Goal: Task Accomplishment & Management: Use online tool/utility

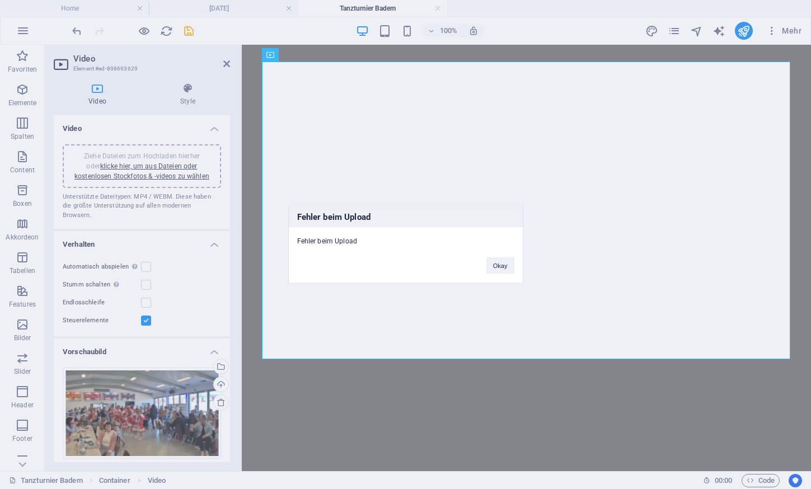
select select "%"
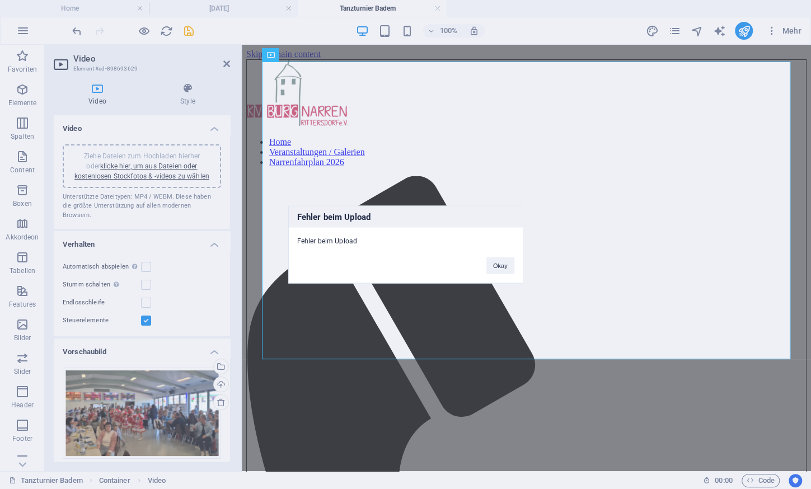
scroll to position [160, 0]
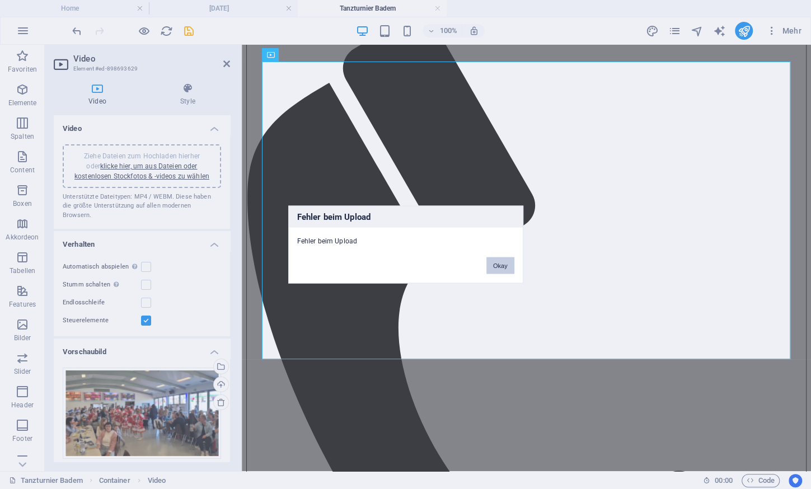
click at [500, 261] on button "Okay" at bounding box center [500, 266] width 28 height 17
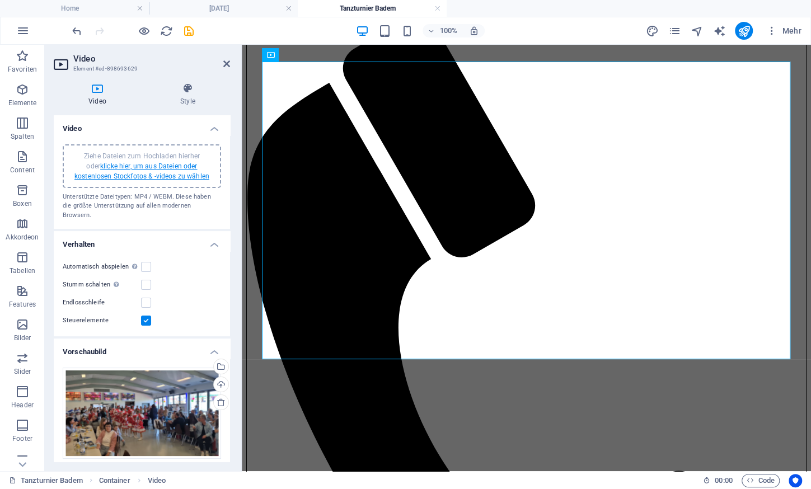
click at [177, 174] on link "klicke hier, um aus Dateien oder kostenlosen Stockfotos & -videos zu wählen" at bounding box center [141, 171] width 135 height 18
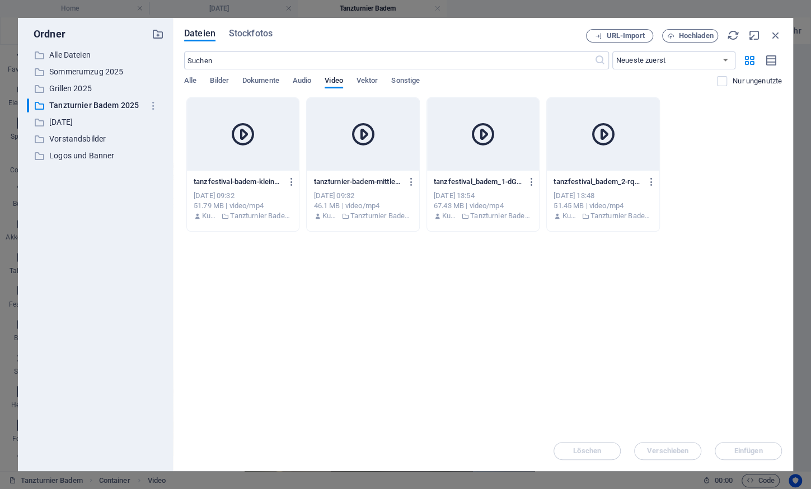
click at [265, 150] on div at bounding box center [243, 134] width 112 height 73
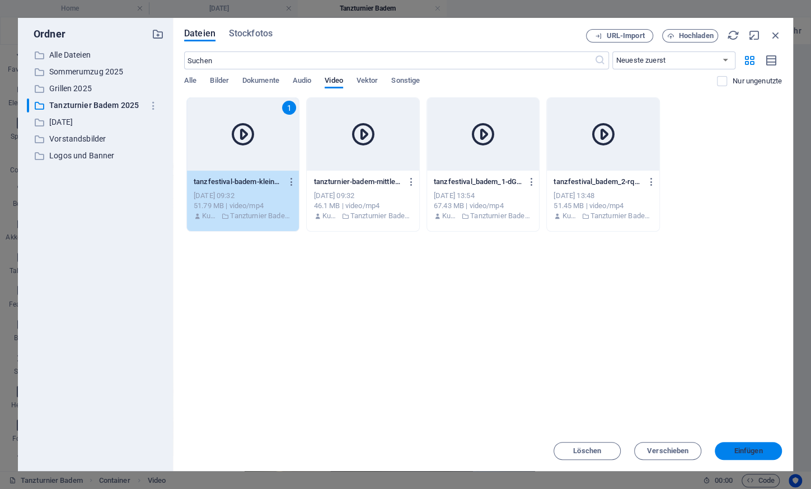
click at [750, 448] on span "Einfügen" at bounding box center [748, 451] width 29 height 7
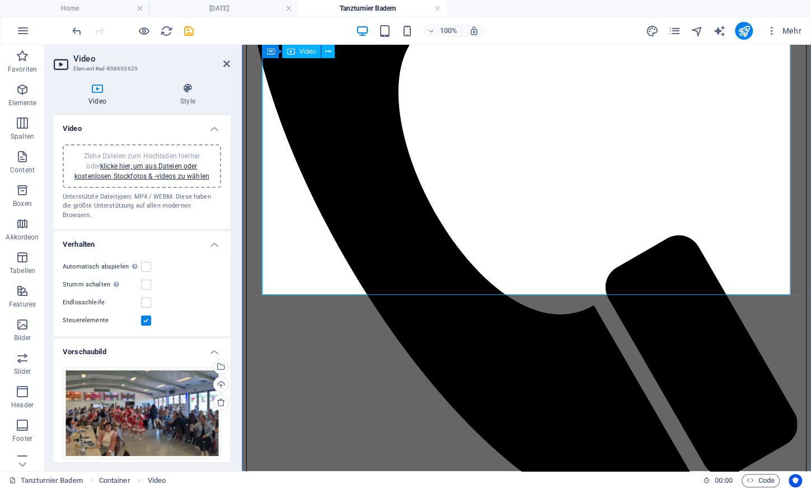
scroll to position [0, 0]
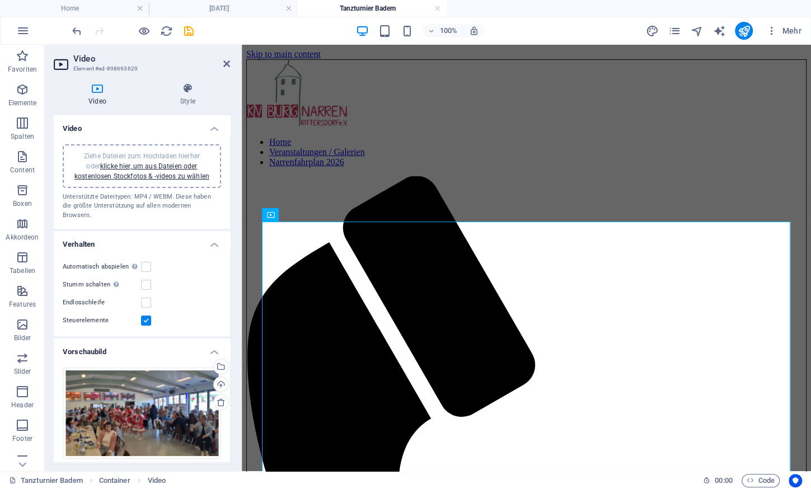
click at [217, 133] on h4 "Video" at bounding box center [142, 125] width 176 height 20
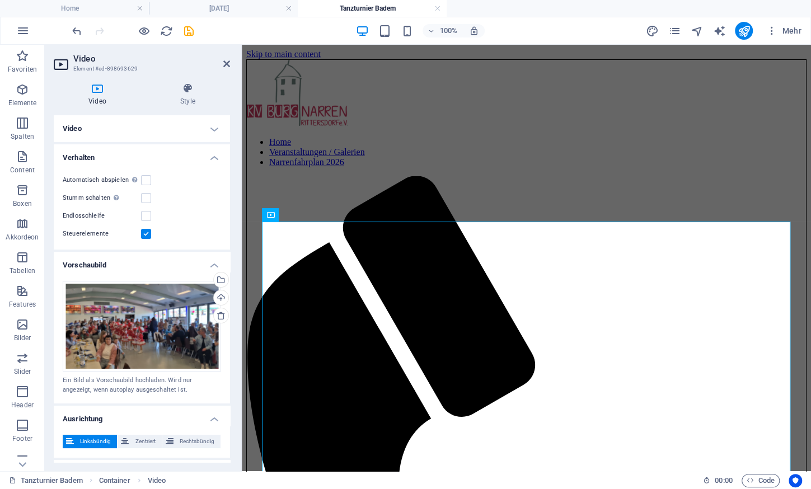
click at [215, 126] on h4 "Video" at bounding box center [142, 128] width 176 height 27
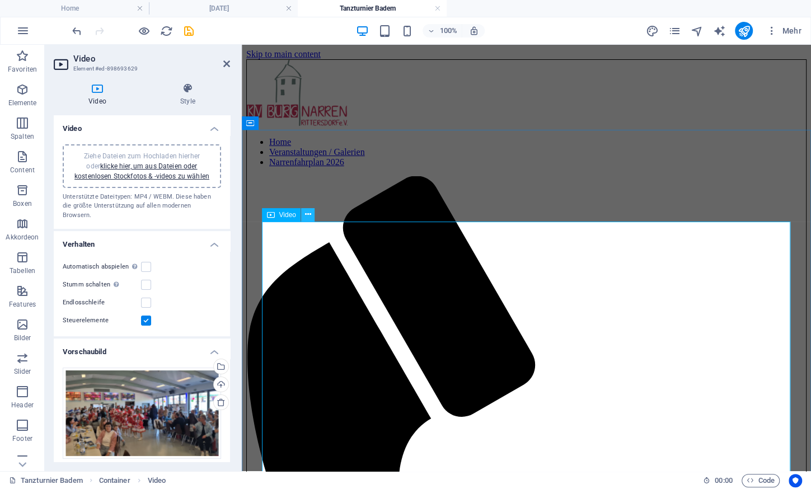
click at [307, 214] on icon at bounding box center [308, 215] width 6 height 12
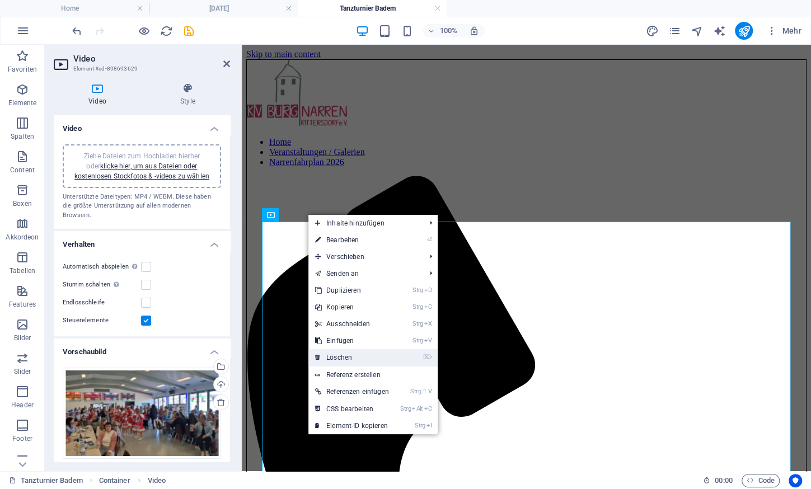
click at [349, 355] on link "⌦ Löschen" at bounding box center [351, 357] width 87 height 17
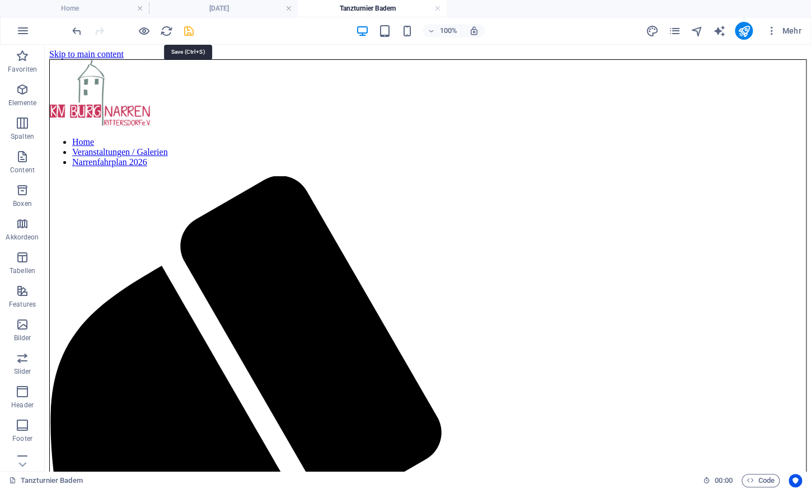
click at [190, 32] on icon "save" at bounding box center [189, 31] width 13 height 13
click at [18, 95] on icon "button" at bounding box center [22, 89] width 13 height 13
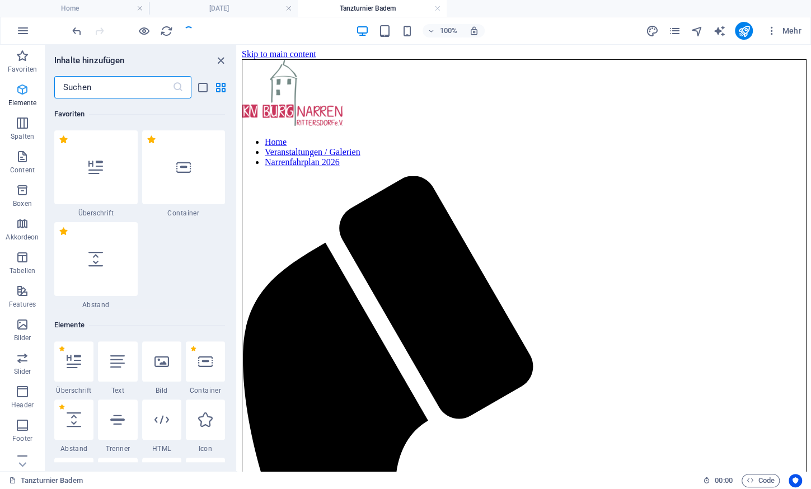
scroll to position [210, 0]
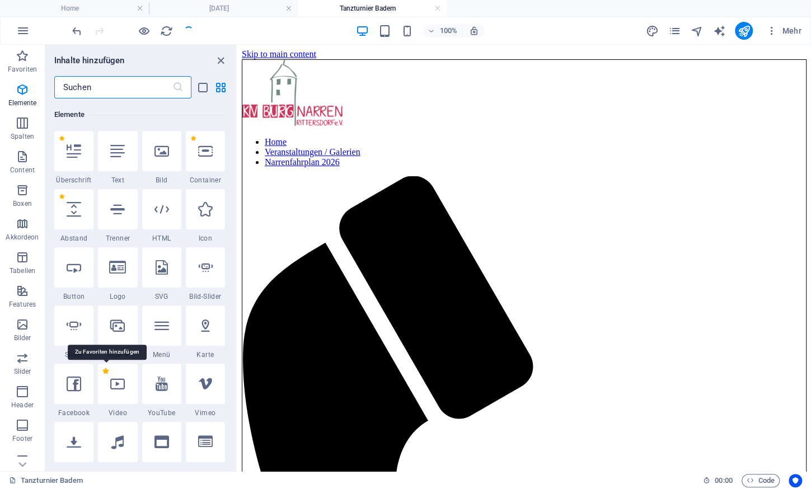
click at [104, 368] on label "1 Star" at bounding box center [105, 371] width 6 height 6
click at [102, 379] on input "1 Star" at bounding box center [102, 379] width 1 height 1
radio input "true"
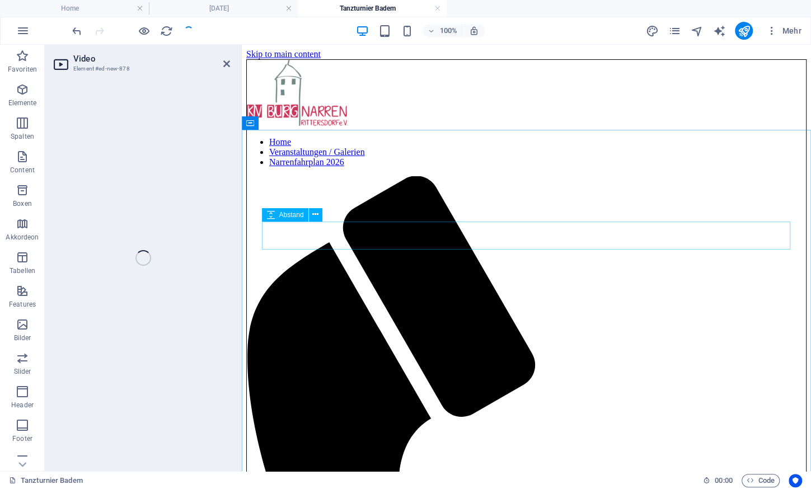
select select "%"
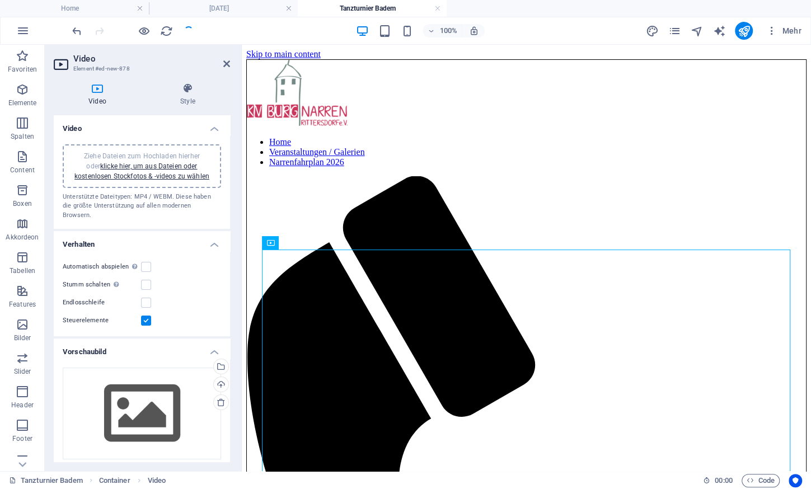
click at [175, 151] on div "Ziehe Dateien zum Hochladen hierher oder klicke hier, um aus Dateien oder koste…" at bounding box center [142, 166] width 158 height 44
click at [134, 170] on div "Ziehe Dateien zum Hochladen hierher oder klicke hier, um aus Dateien oder koste…" at bounding box center [141, 166] width 145 height 30
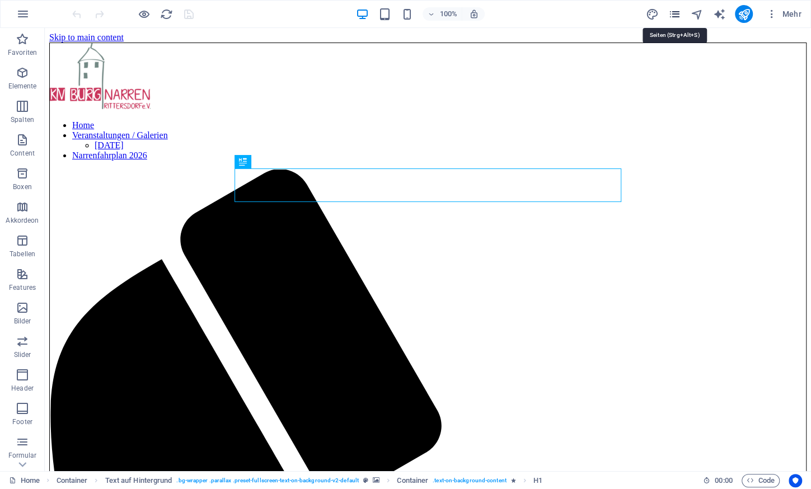
click at [675, 17] on icon "pages" at bounding box center [674, 14] width 13 height 13
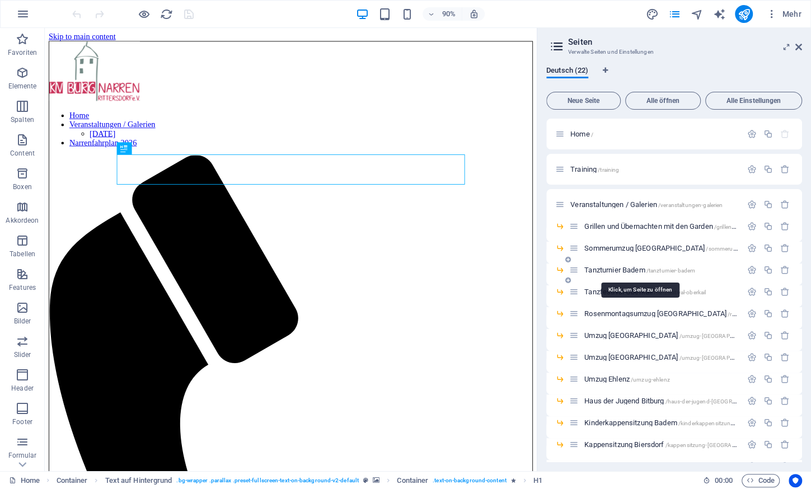
click at [627, 269] on span "Tanzturnier Badem /tanzturnier-badem" at bounding box center [639, 270] width 111 height 8
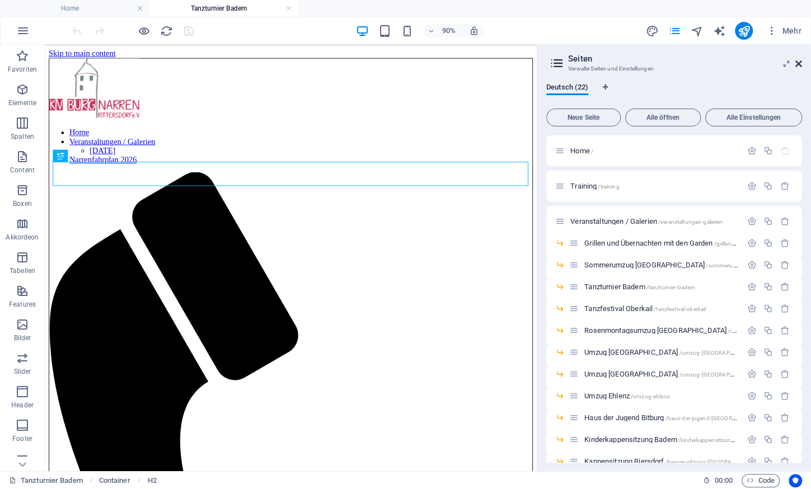
click at [799, 63] on icon at bounding box center [798, 63] width 7 height 9
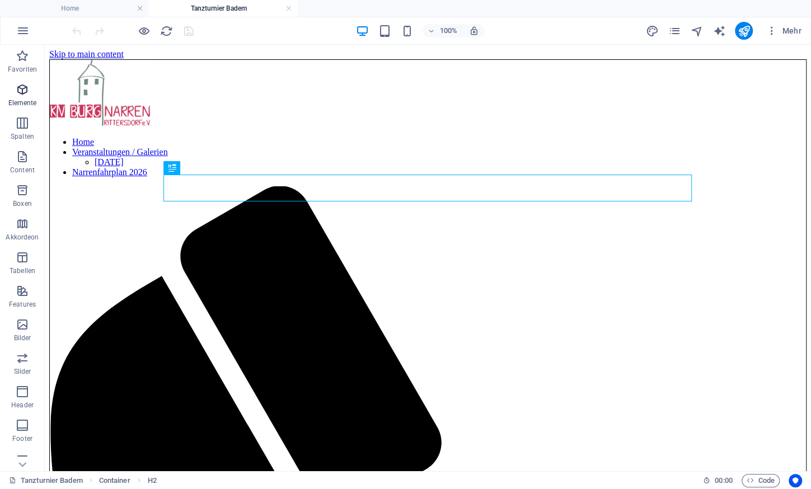
click at [31, 88] on span "Elemente" at bounding box center [22, 96] width 45 height 27
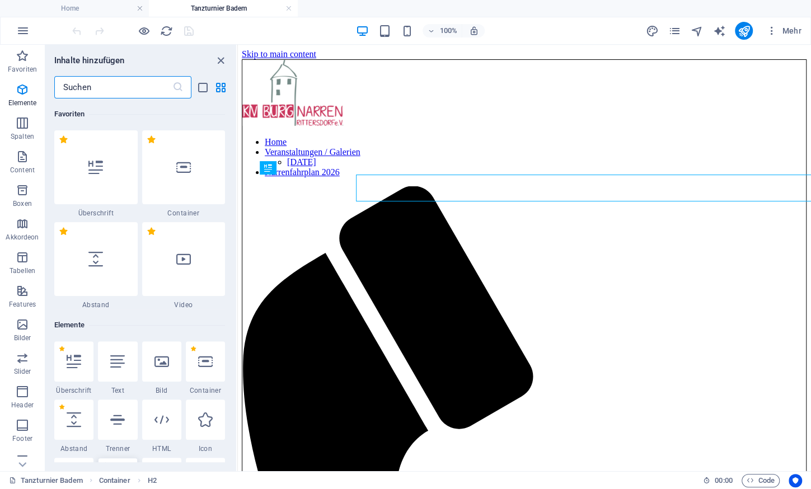
scroll to position [210, 0]
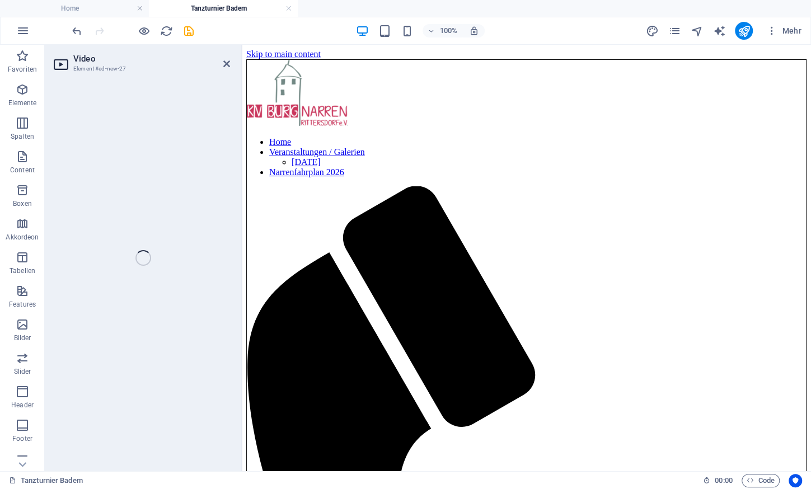
select select "%"
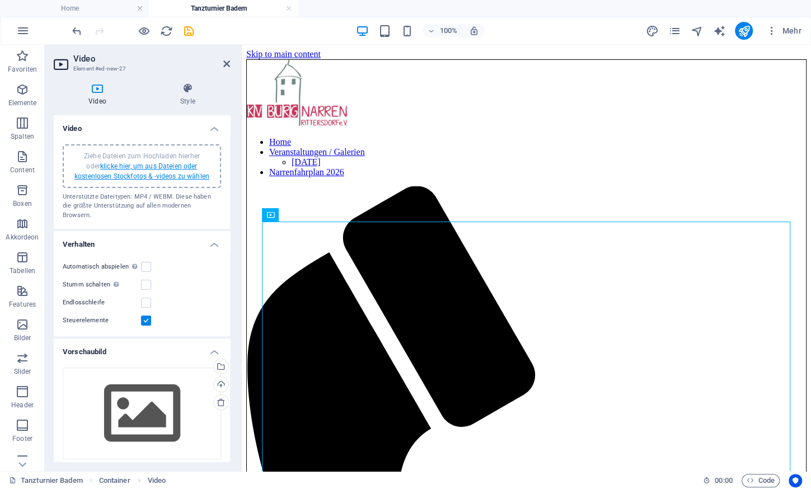
click at [171, 165] on link "klicke hier, um aus Dateien oder kostenlosen Stockfotos & -videos zu wählen" at bounding box center [141, 171] width 135 height 18
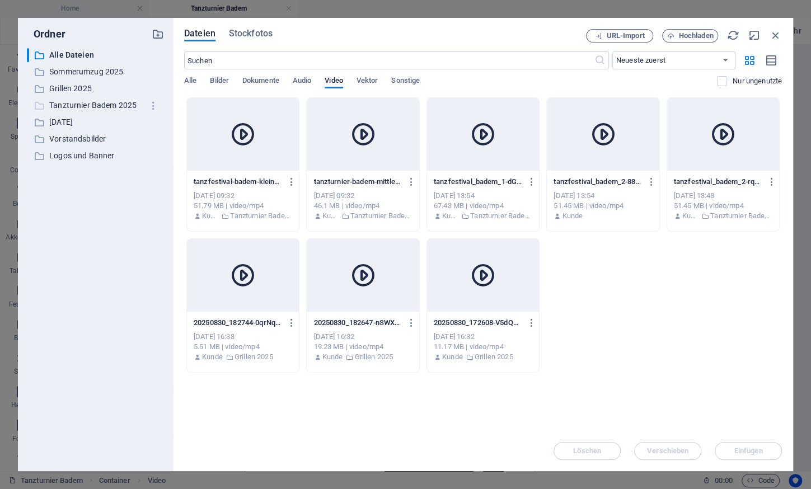
click at [88, 106] on p "Tanzturnier Badem 2025" at bounding box center [96, 105] width 94 height 13
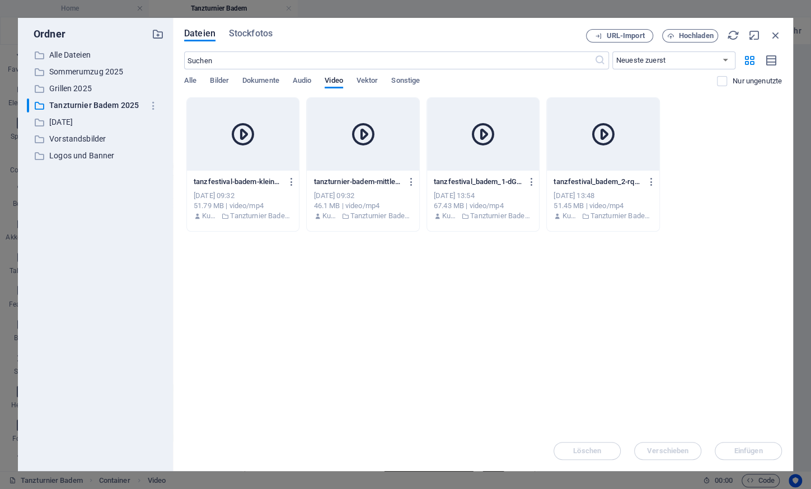
click at [251, 135] on icon at bounding box center [243, 134] width 27 height 27
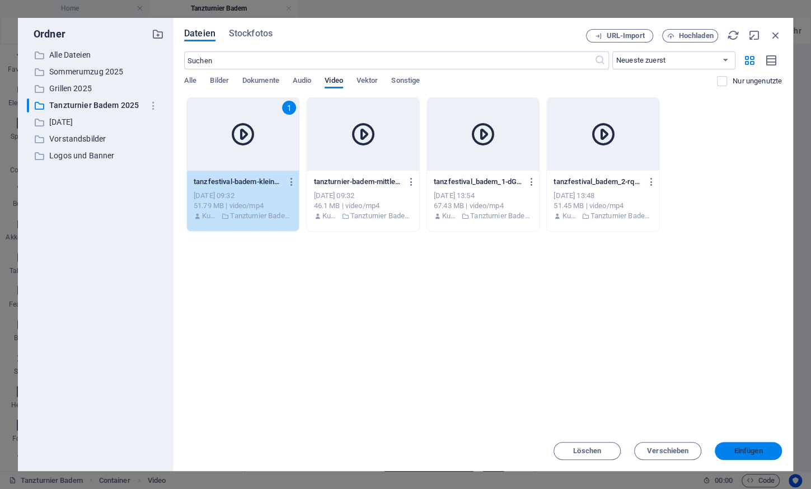
click at [738, 450] on span "Einfügen" at bounding box center [748, 451] width 29 height 7
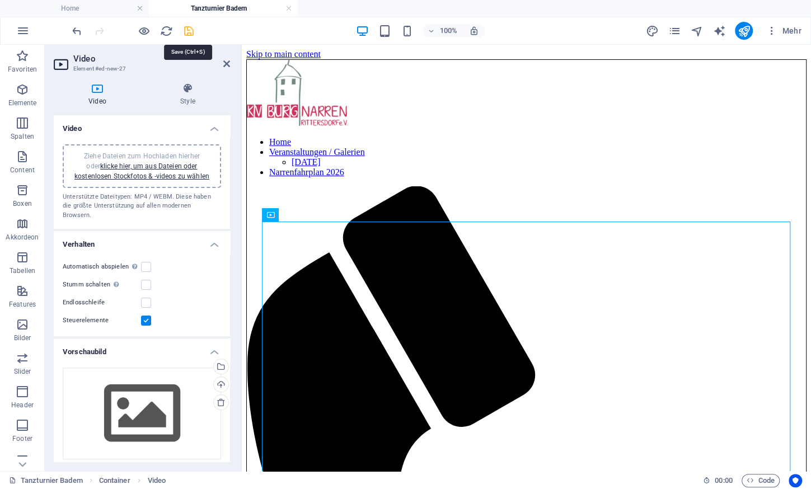
click at [189, 33] on icon "save" at bounding box center [189, 31] width 13 height 13
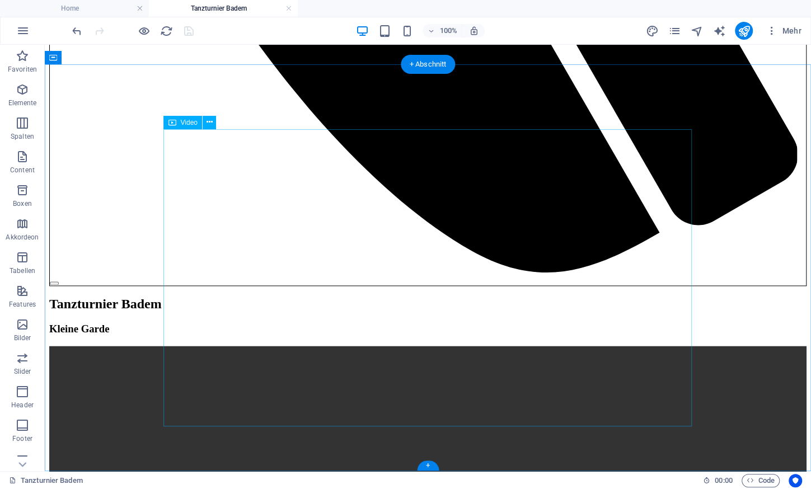
scroll to position [1192, 0]
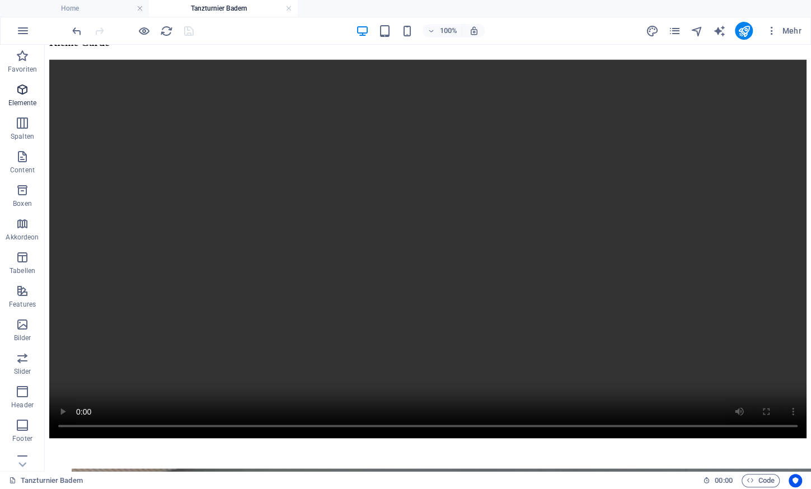
click at [22, 90] on icon "button" at bounding box center [22, 89] width 13 height 13
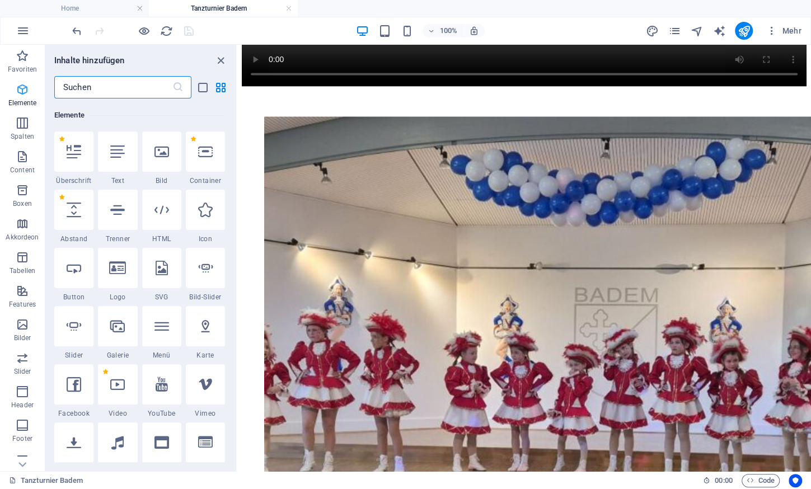
scroll to position [210, 0]
click at [29, 324] on icon "button" at bounding box center [22, 324] width 13 height 13
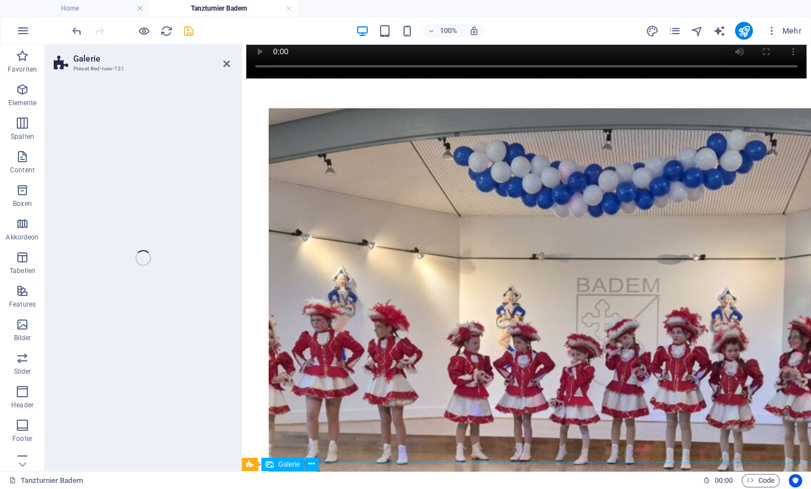
scroll to position [1637, 0]
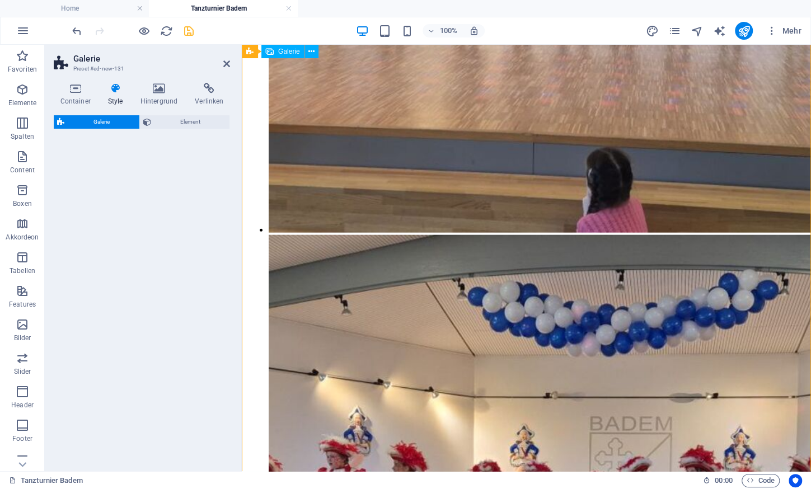
select select "rem"
select select "preset-gallery-v3-collage"
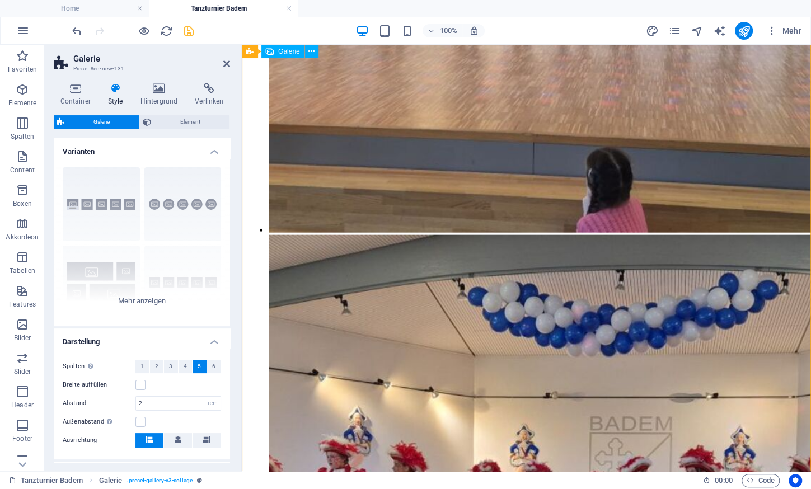
select select "4"
select select "px"
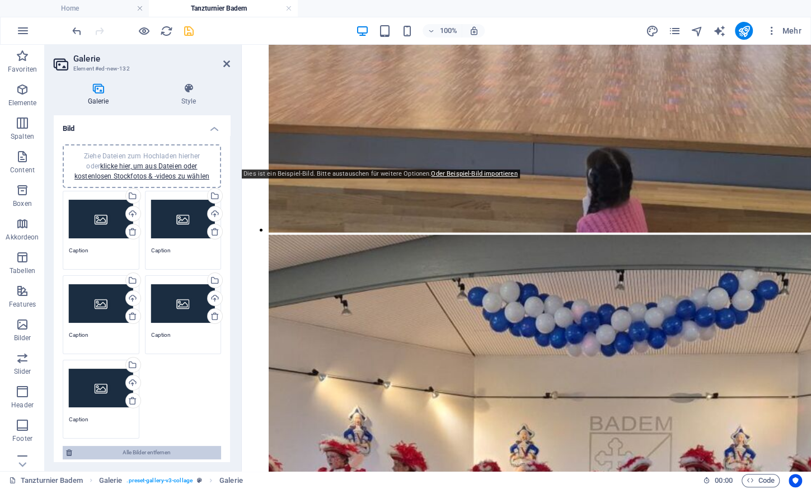
click at [162, 447] on span "Alle Bilder entfernen" at bounding box center [147, 452] width 142 height 13
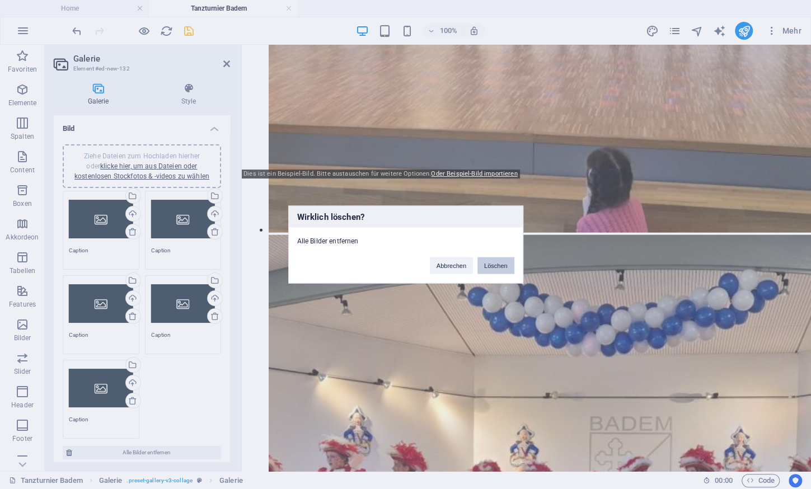
drag, startPoint x: 496, startPoint y: 265, endPoint x: 225, endPoint y: 208, distance: 276.9
click at [496, 265] on button "Löschen" at bounding box center [496, 266] width 37 height 17
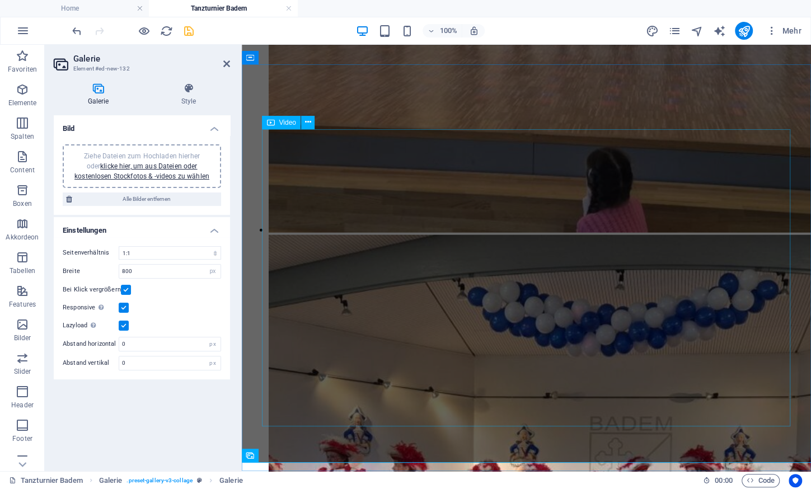
scroll to position [1192, 0]
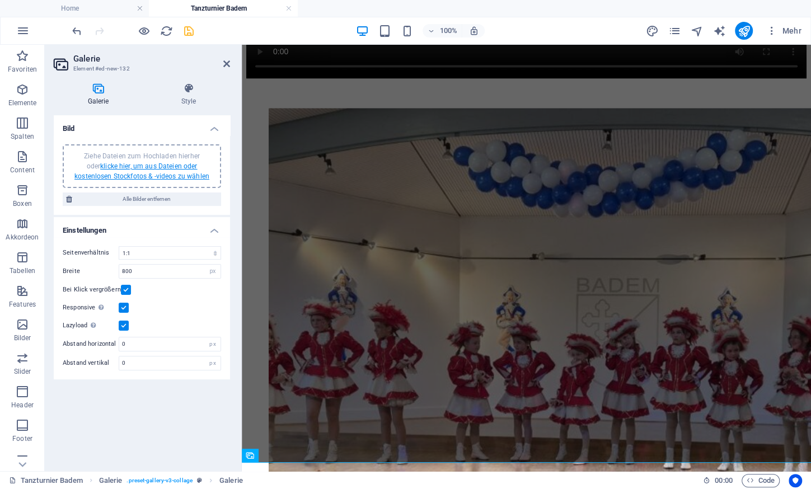
click at [152, 173] on link "klicke hier, um aus Dateien oder kostenlosen Stockfotos & -videos zu wählen" at bounding box center [141, 171] width 135 height 18
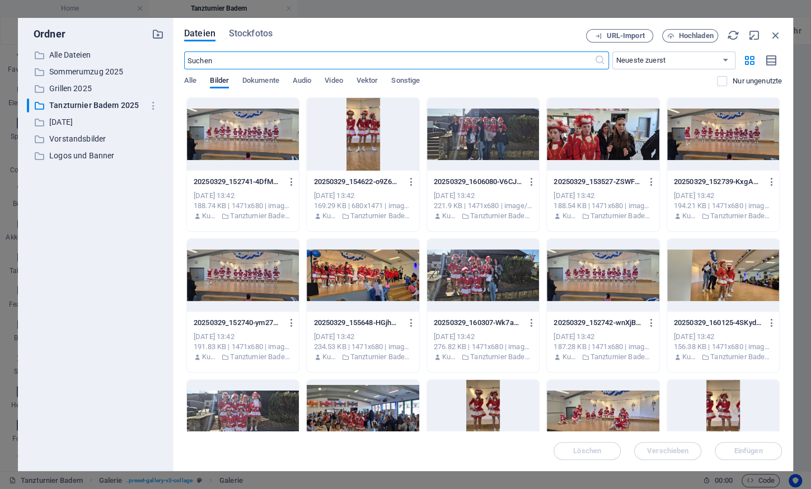
scroll to position [765, 0]
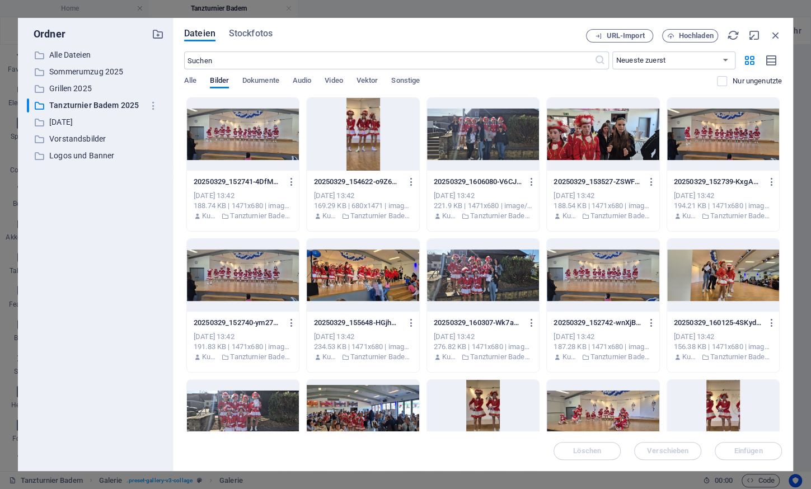
click at [503, 135] on div at bounding box center [483, 134] width 112 height 73
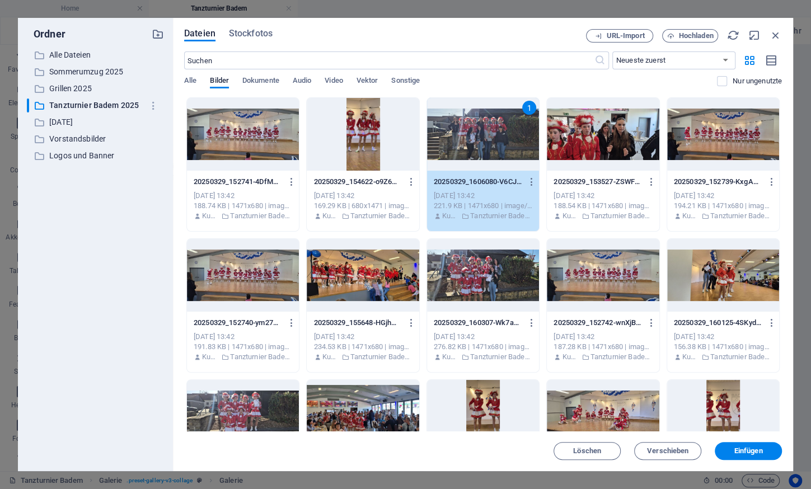
click at [614, 124] on div at bounding box center [603, 134] width 112 height 73
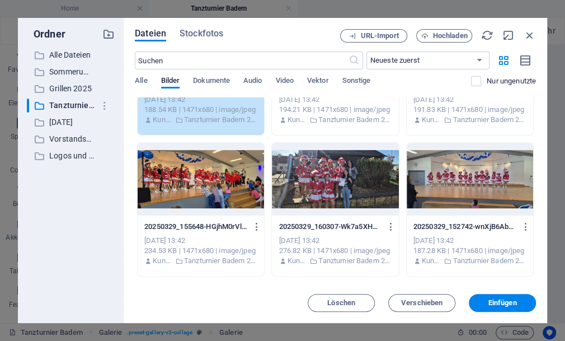
scroll to position [237, 0]
click at [355, 170] on div at bounding box center [335, 179] width 127 height 73
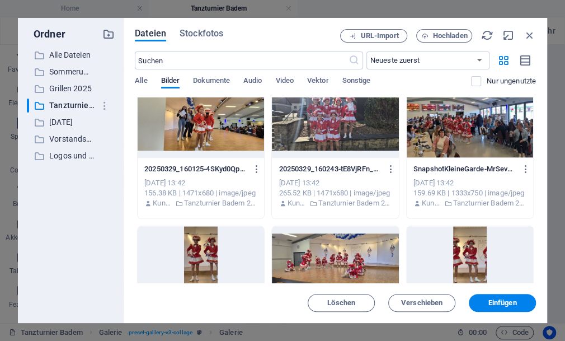
scroll to position [426, 0]
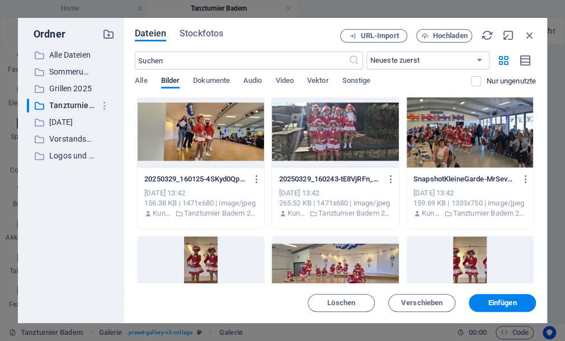
click at [212, 127] on div at bounding box center [201, 131] width 127 height 73
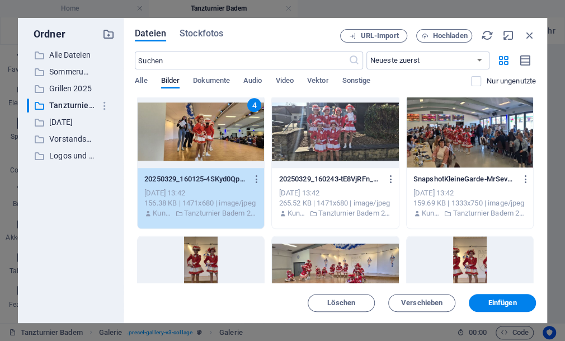
click at [333, 141] on div at bounding box center [335, 131] width 127 height 73
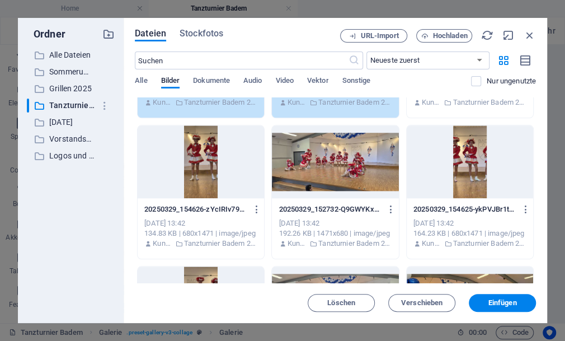
scroll to position [537, 0]
click at [207, 142] on div at bounding box center [201, 161] width 127 height 73
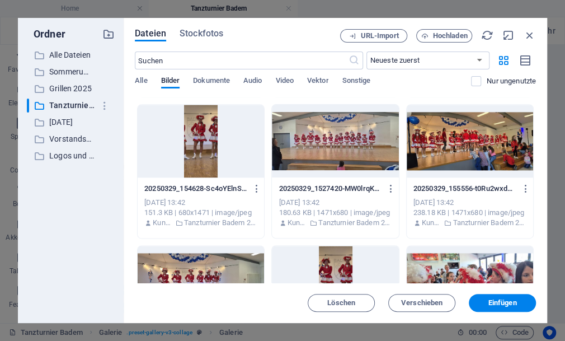
scroll to position [701, 0]
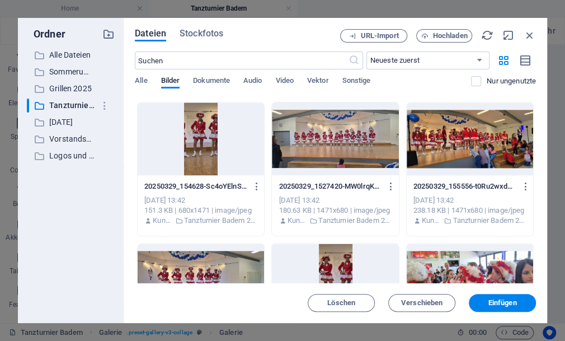
click at [486, 136] on div at bounding box center [470, 138] width 127 height 73
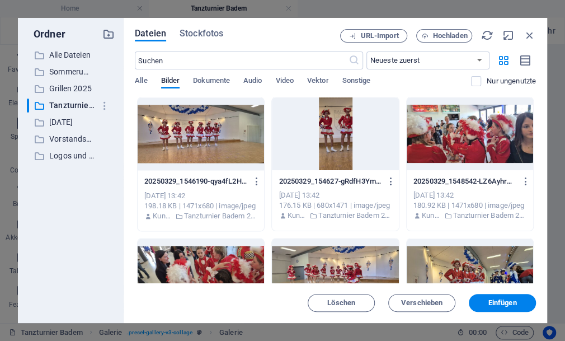
scroll to position [848, 0]
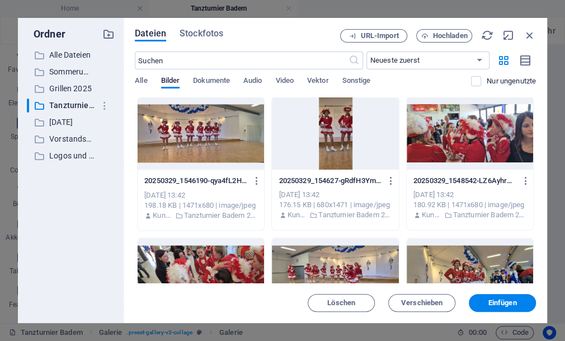
click at [213, 141] on div at bounding box center [201, 133] width 127 height 73
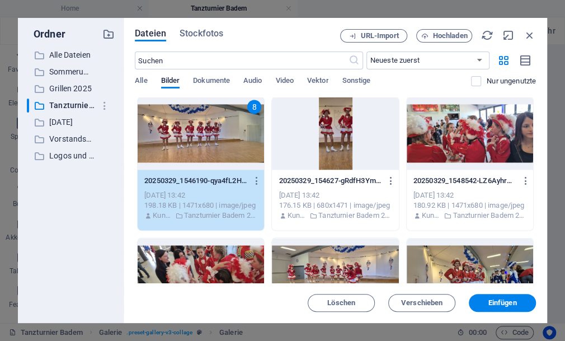
click at [463, 141] on div at bounding box center [470, 133] width 127 height 73
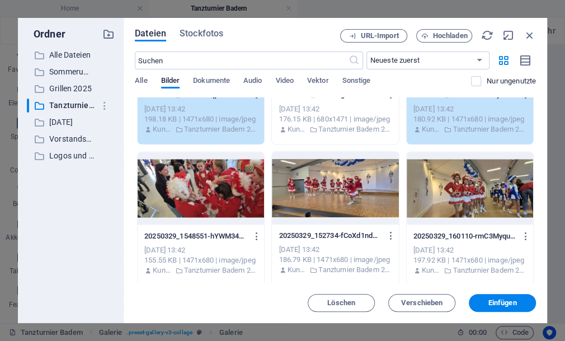
scroll to position [934, 0]
click at [196, 188] on div at bounding box center [201, 187] width 127 height 73
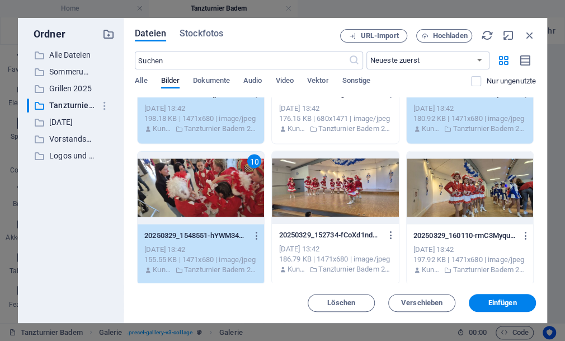
click at [488, 193] on div at bounding box center [470, 187] width 127 height 73
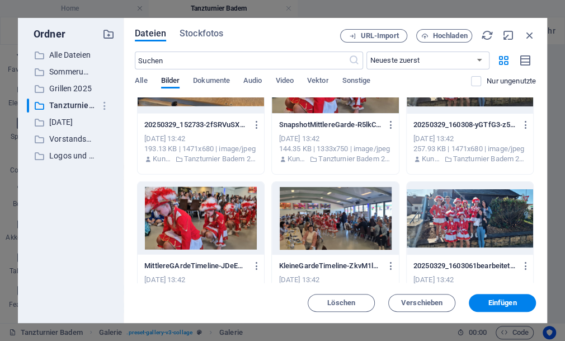
scroll to position [1218, 0]
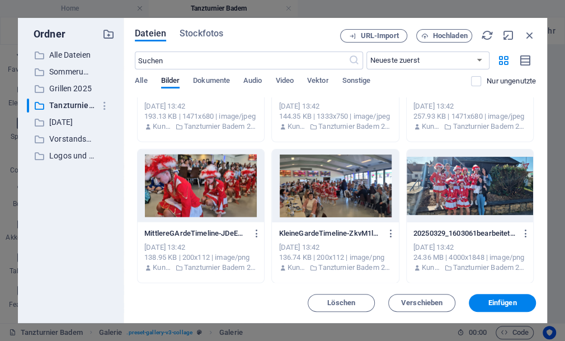
click at [488, 193] on div at bounding box center [470, 185] width 127 height 73
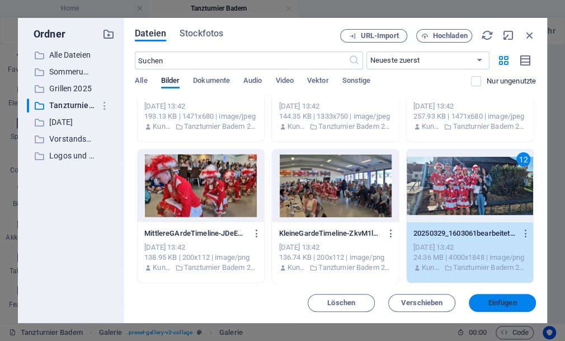
click at [505, 303] on span "Einfügen" at bounding box center [503, 303] width 29 height 7
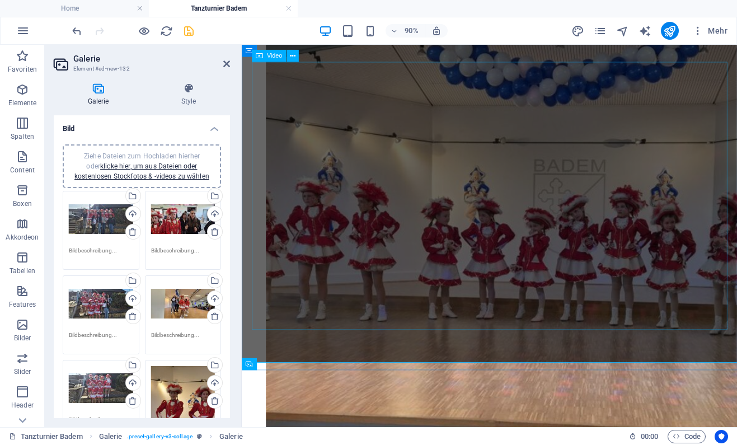
scroll to position [1258, 0]
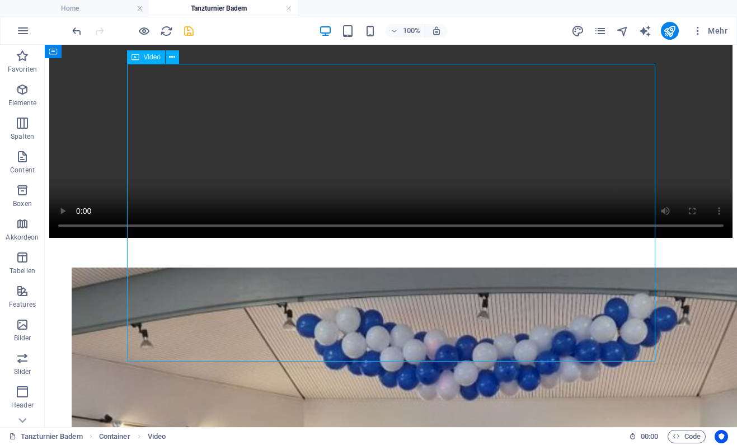
select select "%"
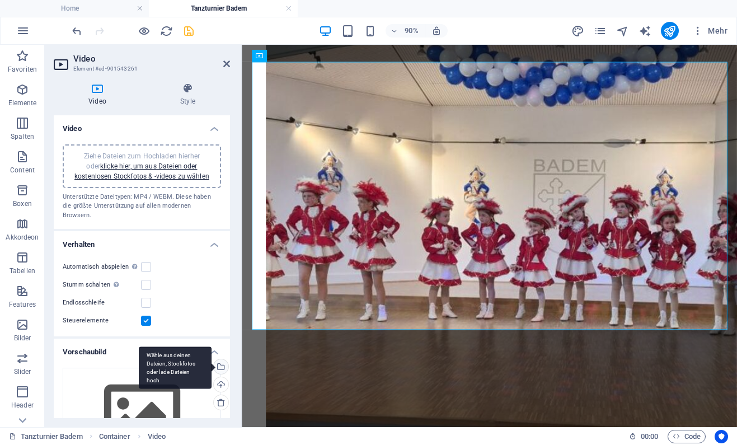
click at [222, 359] on div "Wähle aus deinen Dateien, Stockfotos oder lade Dateien hoch" at bounding box center [220, 367] width 17 height 17
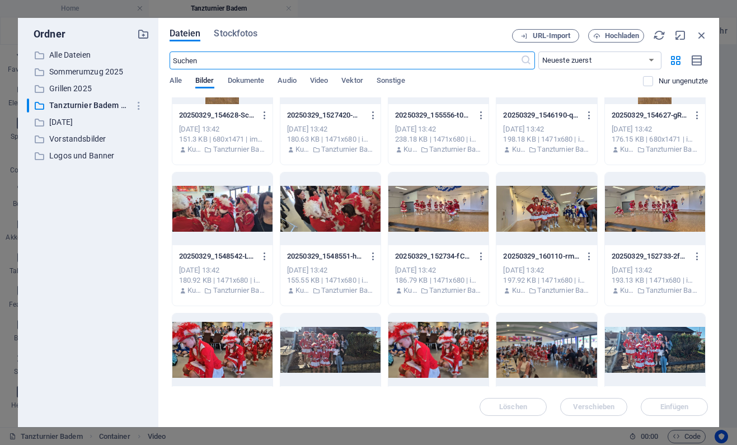
scroll to position [550, 0]
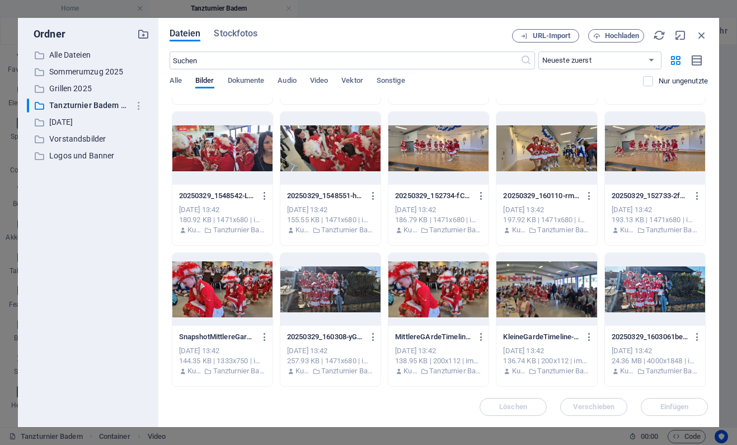
click at [450, 283] on div at bounding box center [439, 289] width 100 height 73
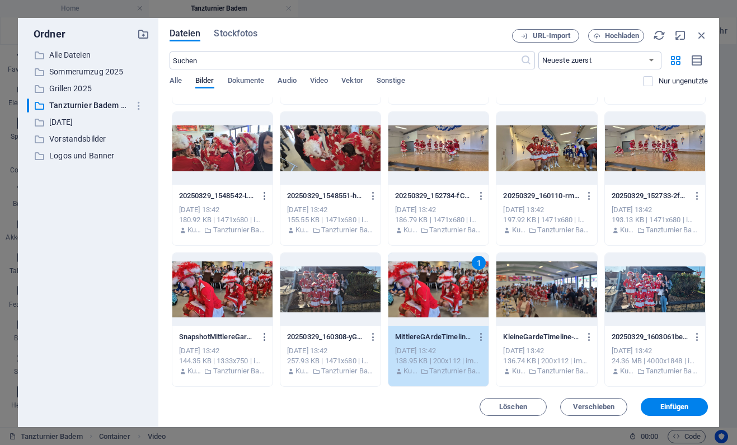
click at [236, 292] on div at bounding box center [222, 289] width 100 height 73
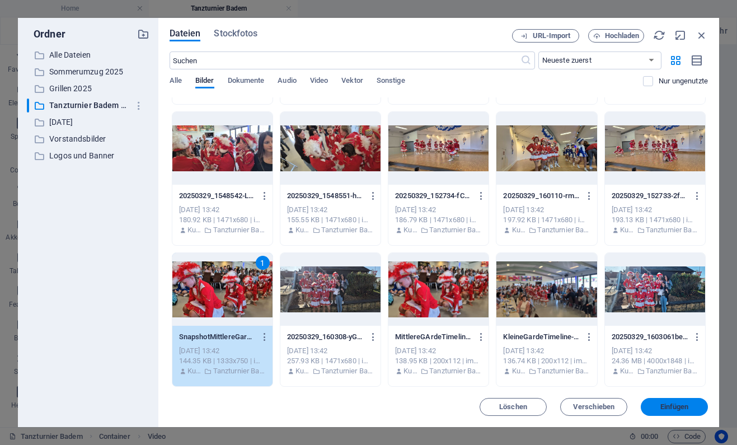
click at [676, 410] on span "Einfügen" at bounding box center [675, 407] width 29 height 7
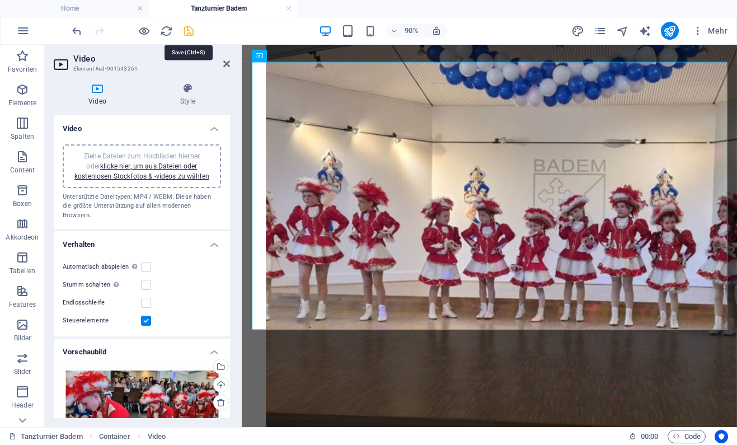
click at [186, 26] on icon "save" at bounding box center [189, 31] width 13 height 13
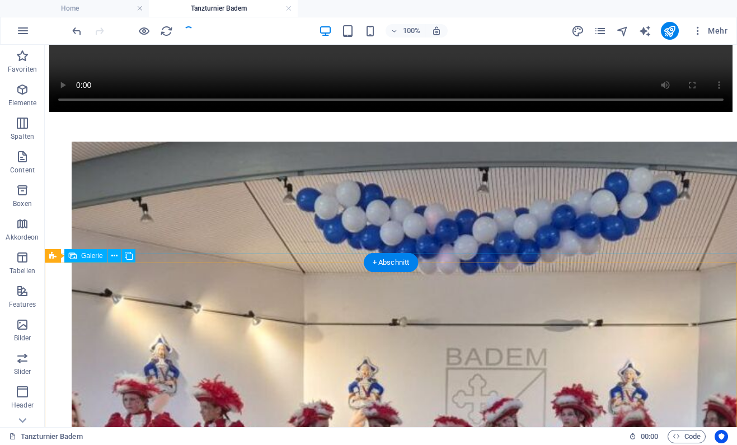
scroll to position [1403, 0]
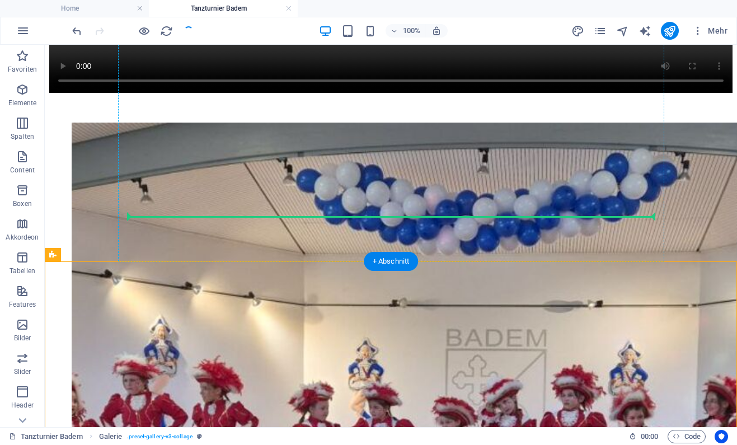
drag, startPoint x: 97, startPoint y: 303, endPoint x: 193, endPoint y: 214, distance: 130.3
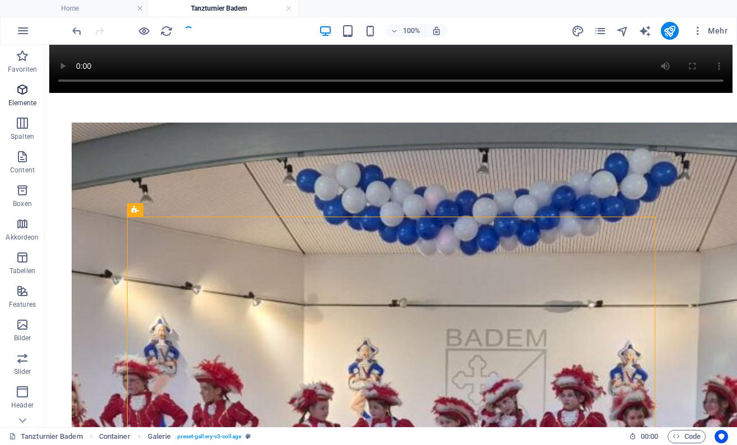
click at [27, 92] on icon "button" at bounding box center [22, 89] width 13 height 13
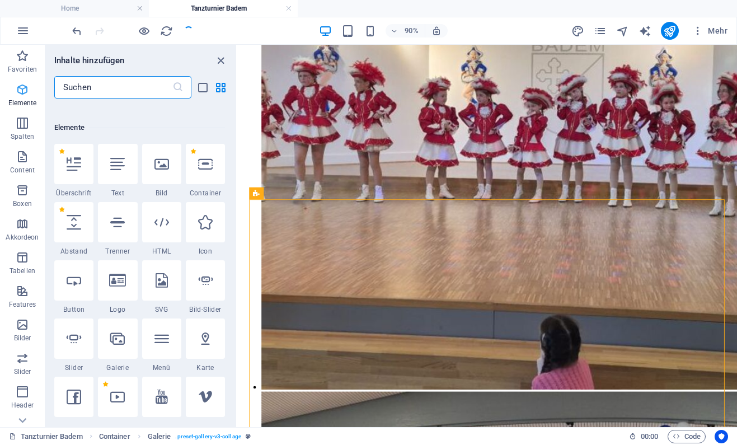
scroll to position [211, 0]
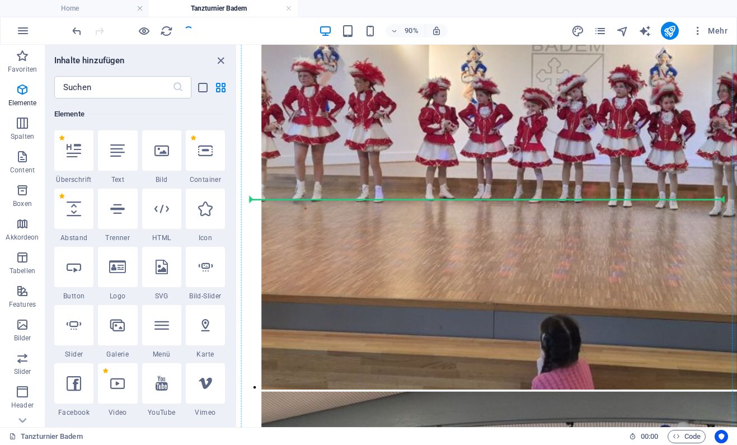
select select "px"
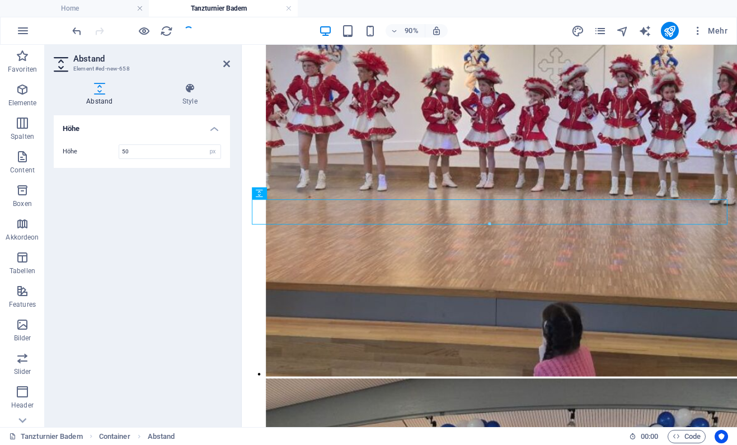
click at [175, 286] on div "Höhe Höhe 50 px rem vh vw" at bounding box center [142, 266] width 176 height 303
click at [667, 28] on icon "publish" at bounding box center [669, 31] width 13 height 13
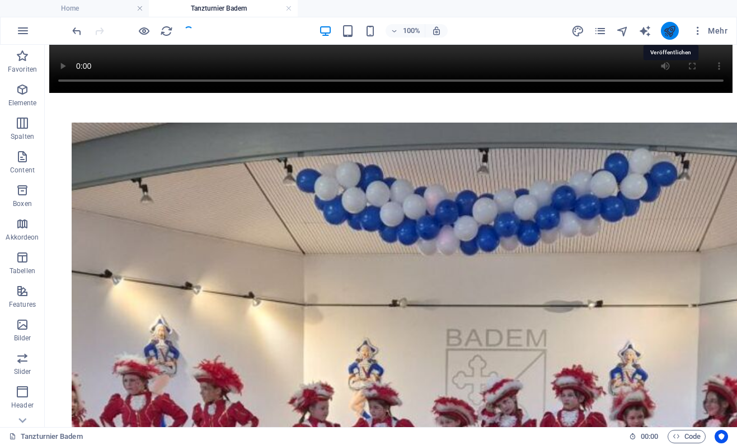
click at [667, 28] on icon "publish" at bounding box center [669, 31] width 13 height 13
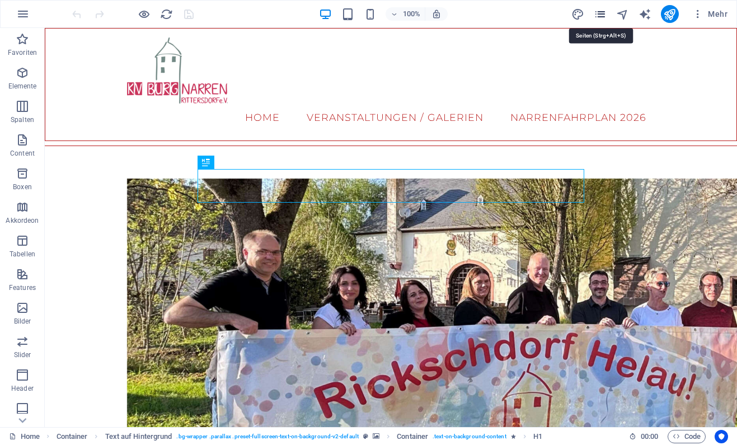
click at [602, 12] on icon "pages" at bounding box center [600, 14] width 13 height 13
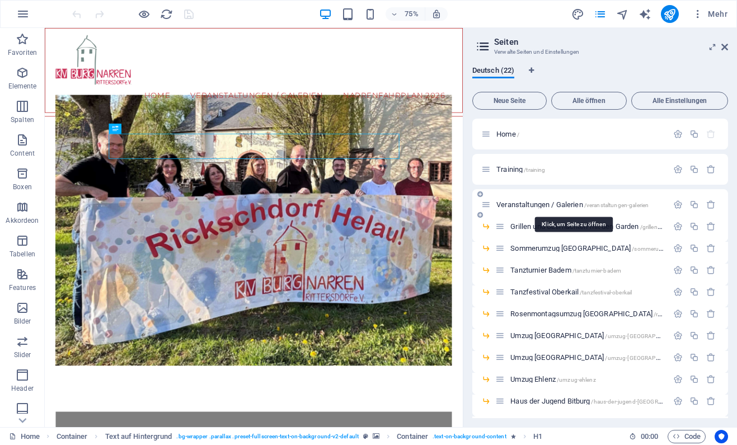
click at [551, 203] on span "Veranstaltungen / Galerien /veranstaltungen-galerien" at bounding box center [573, 204] width 152 height 8
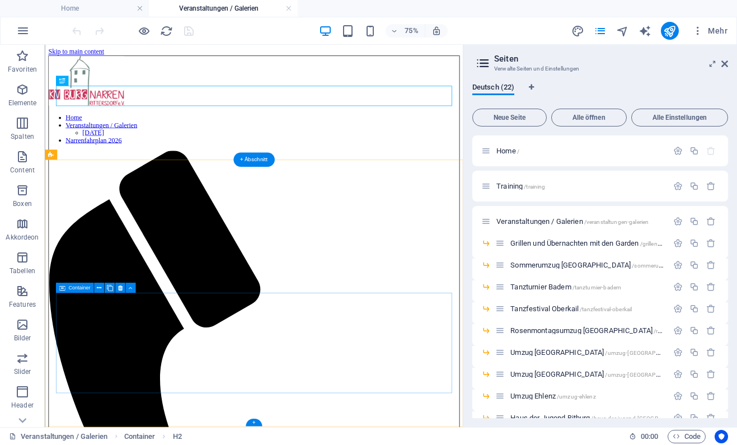
scroll to position [75, 0]
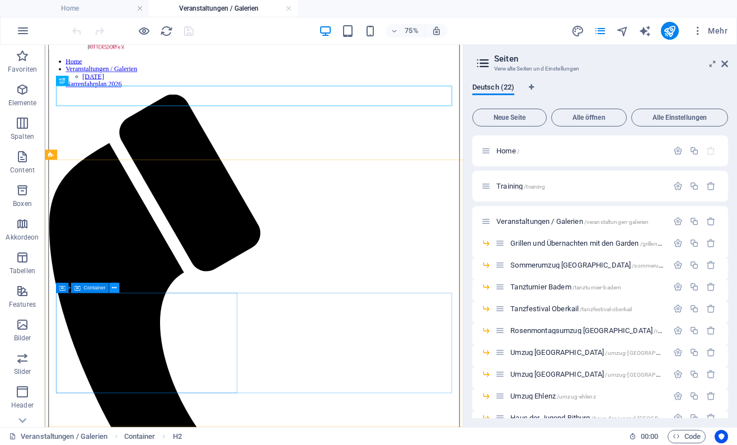
click at [116, 286] on icon at bounding box center [114, 287] width 4 height 9
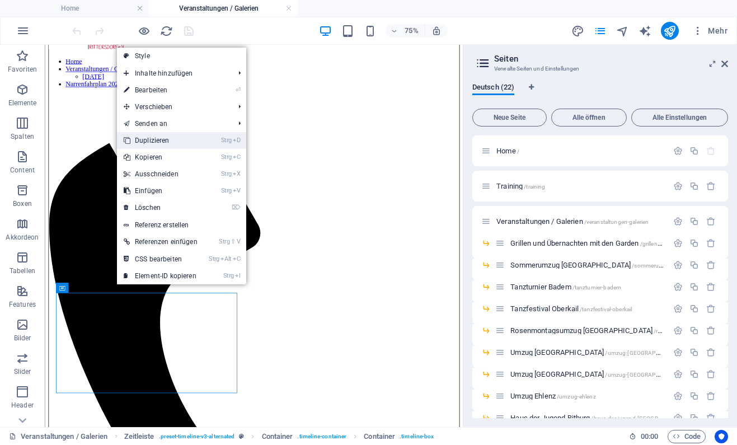
click at [161, 144] on link "Strg D Duplizieren" at bounding box center [160, 140] width 87 height 17
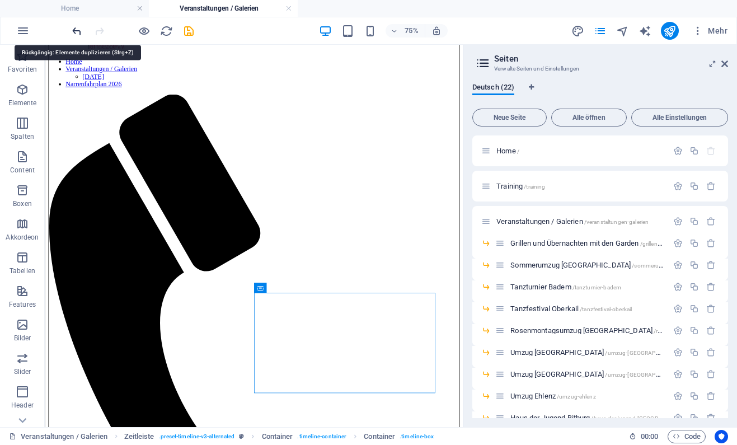
click at [77, 27] on icon "undo" at bounding box center [77, 31] width 13 height 13
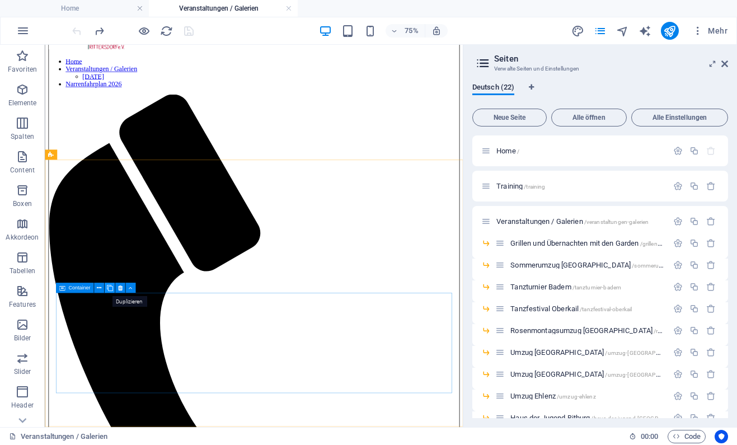
click at [108, 287] on icon at bounding box center [109, 287] width 6 height 9
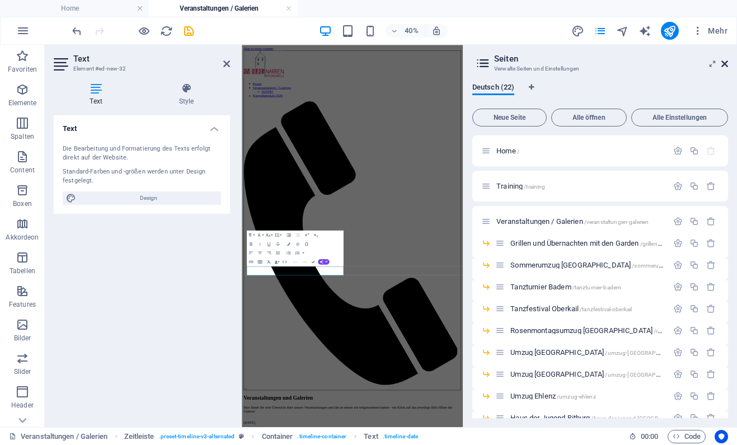
click at [725, 64] on icon at bounding box center [725, 63] width 7 height 9
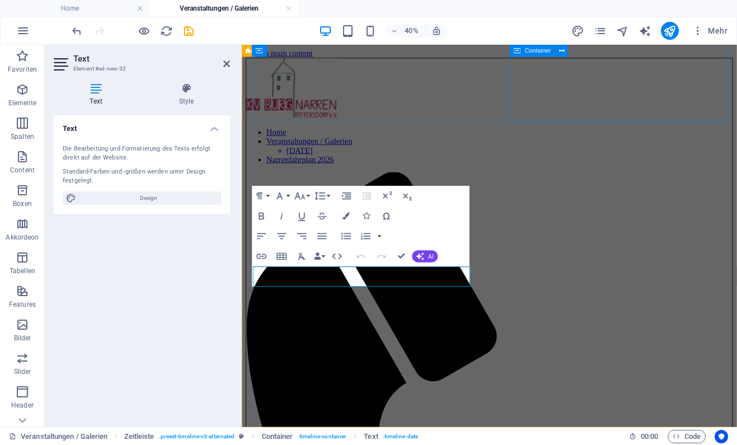
scroll to position [307, 0]
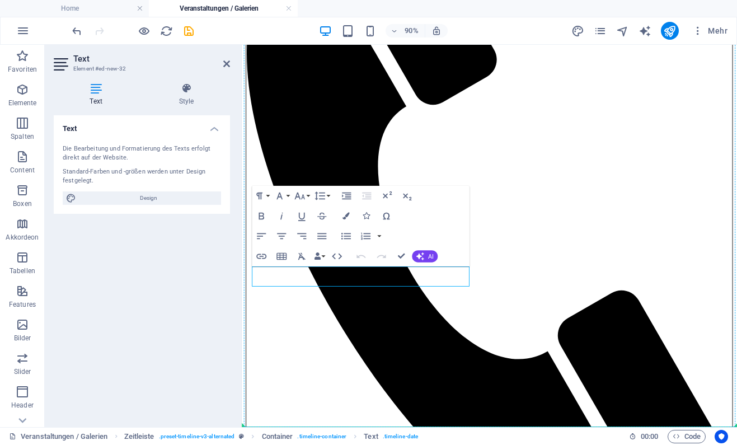
drag, startPoint x: 339, startPoint y: 300, endPoint x: 214, endPoint y: 319, distance: 126.3
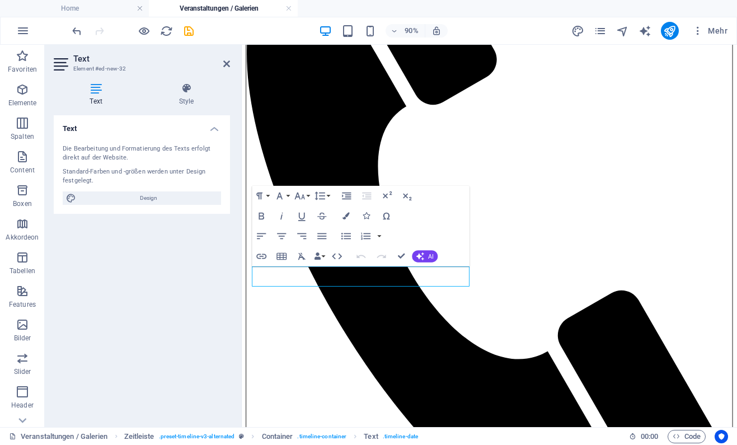
drag, startPoint x: 321, startPoint y: 298, endPoint x: 233, endPoint y: 307, distance: 87.7
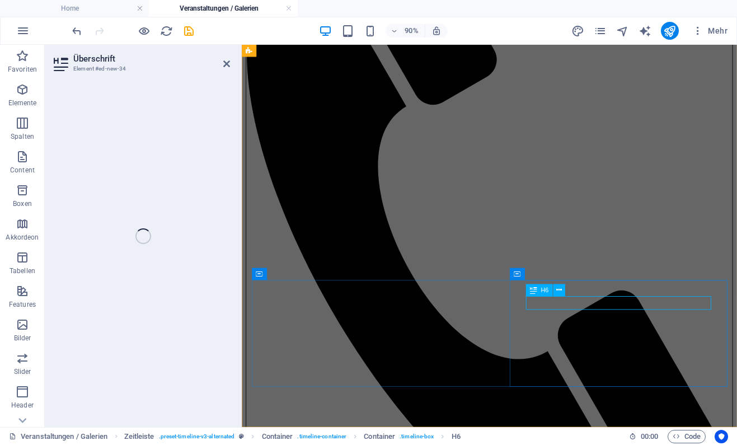
scroll to position [292, 0]
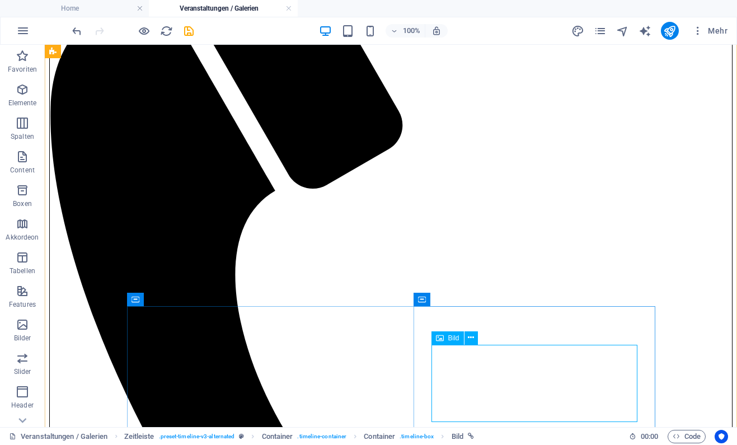
select select "%"
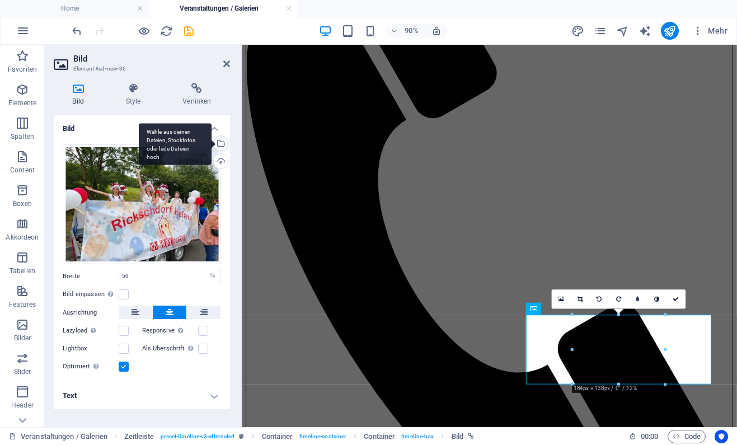
click at [220, 138] on div "Wähle aus deinen Dateien, Stockfotos oder lade Dateien hoch" at bounding box center [220, 144] width 17 height 17
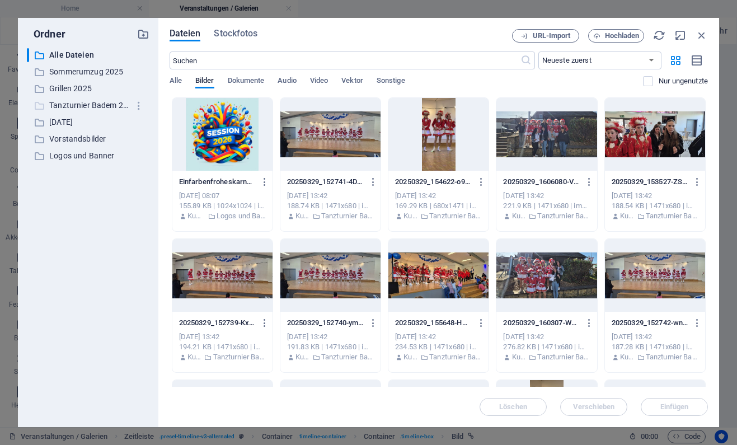
click at [90, 104] on p "Tanzturnier Badem 2025" at bounding box center [88, 105] width 79 height 13
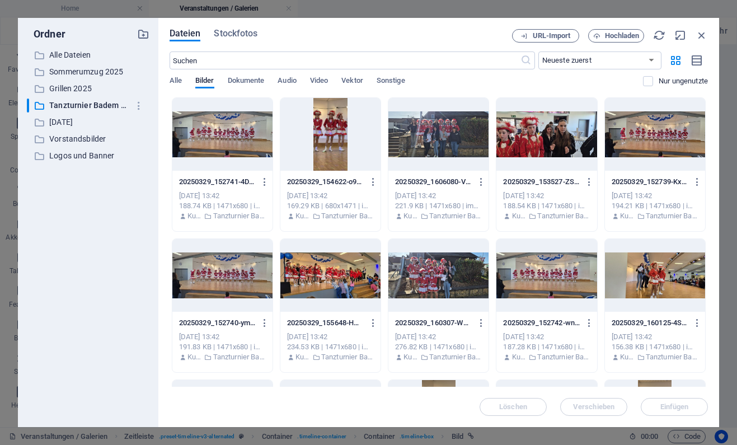
click at [450, 277] on div at bounding box center [439, 275] width 100 height 73
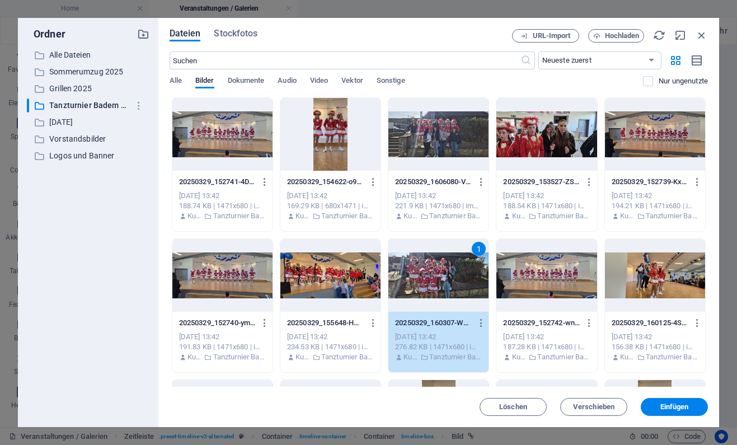
click at [450, 277] on div "1" at bounding box center [439, 275] width 100 height 73
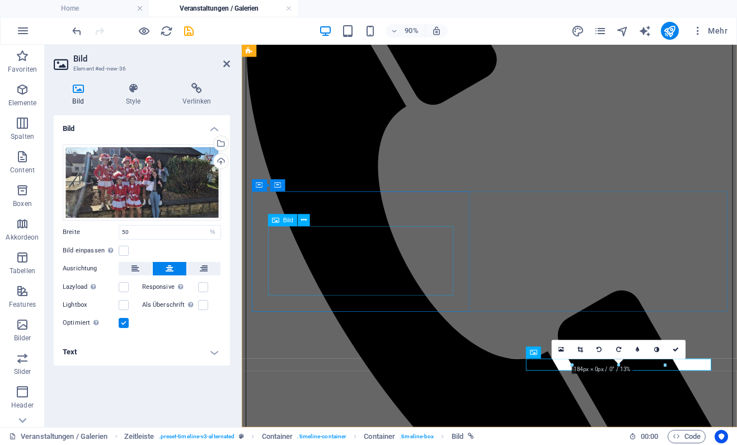
scroll to position [244, 0]
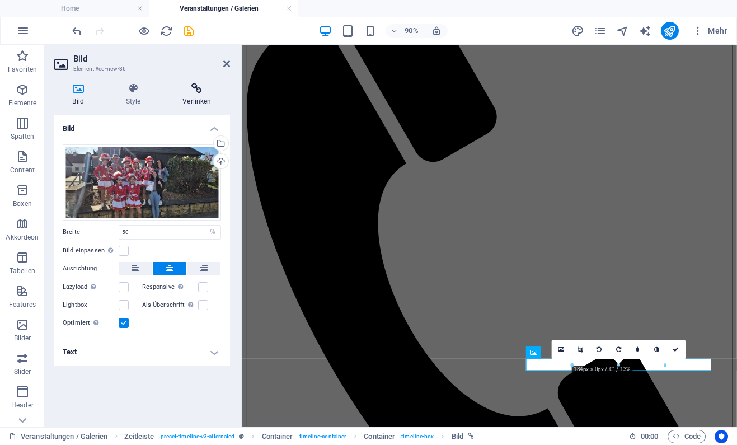
click at [201, 92] on icon at bounding box center [197, 88] width 66 height 11
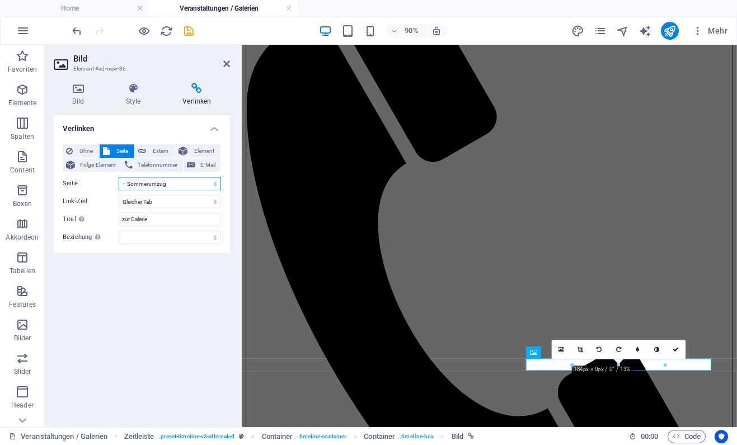
click at [119, 177] on select "Home Training Veranstaltungen / Galerien -- Grillen und Übernachten mit den Gar…" at bounding box center [170, 183] width 102 height 13
select select "5"
click option "-- Tanzturnier Badem" at bounding box center [0, 0] width 0 height 0
click at [226, 62] on icon at bounding box center [226, 63] width 7 height 9
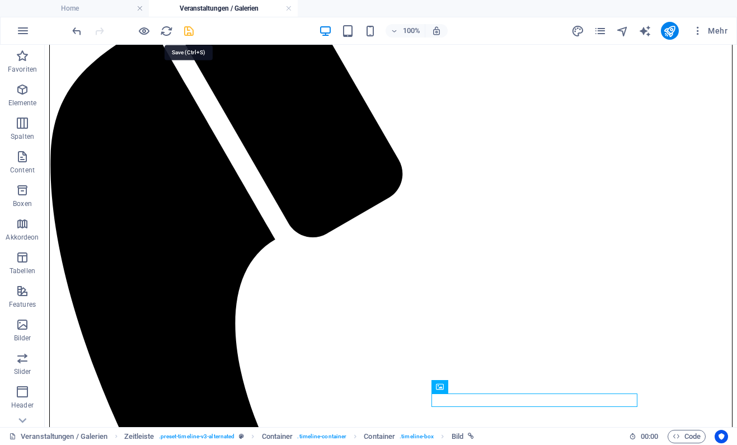
click at [195, 29] on icon "save" at bounding box center [189, 31] width 13 height 13
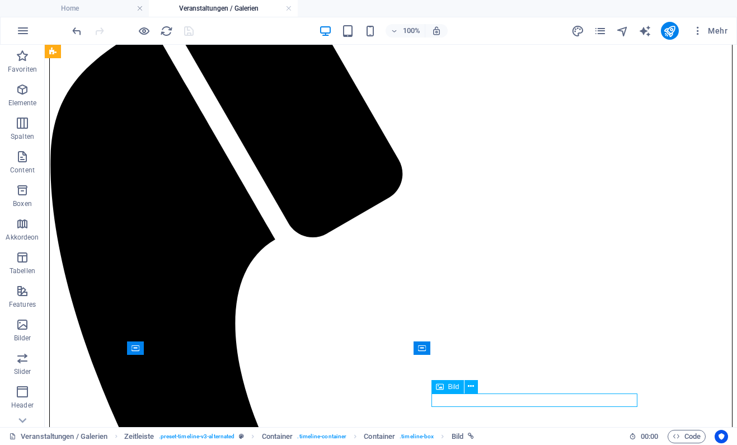
select select "5"
select select
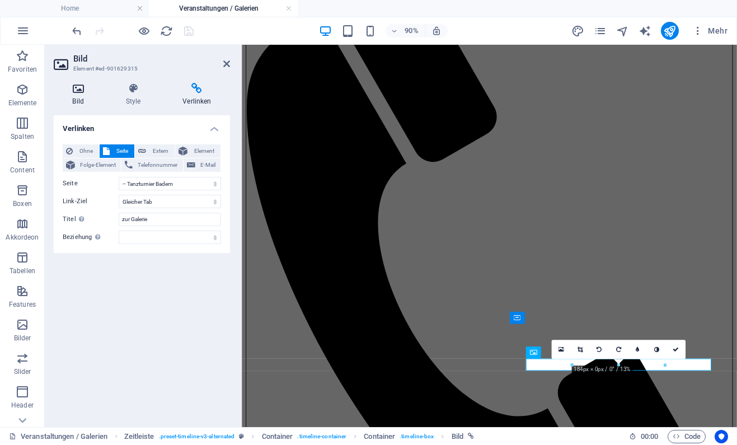
click at [81, 96] on h4 "Bild" at bounding box center [80, 95] width 53 height 24
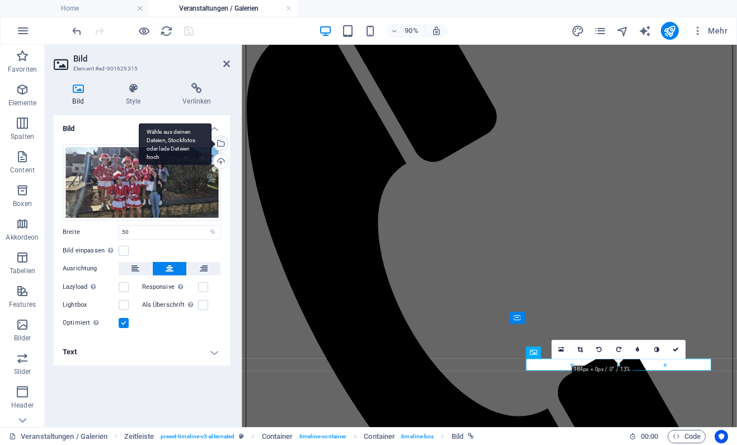
click at [222, 145] on div "Wähle aus deinen Dateien, Stockfotos oder lade Dateien hoch" at bounding box center [220, 144] width 17 height 17
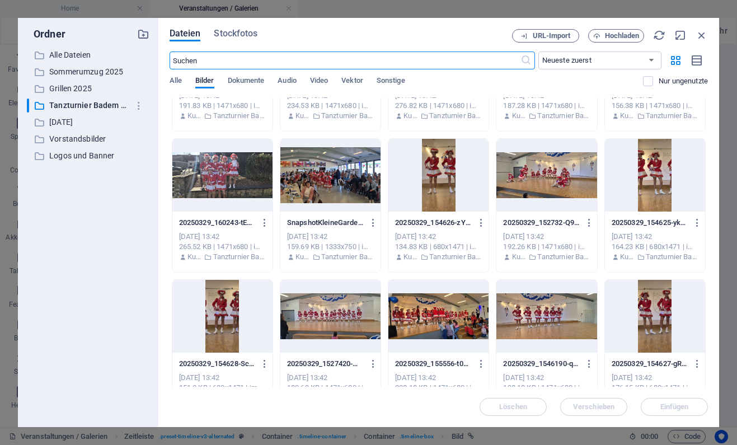
scroll to position [550, 0]
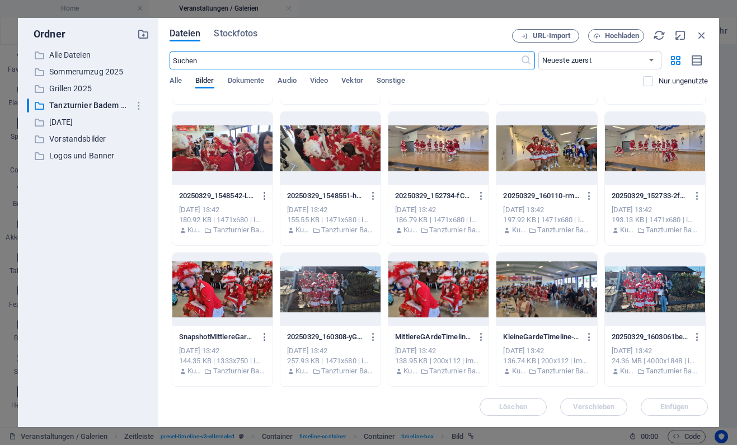
click at [438, 296] on div at bounding box center [439, 289] width 100 height 73
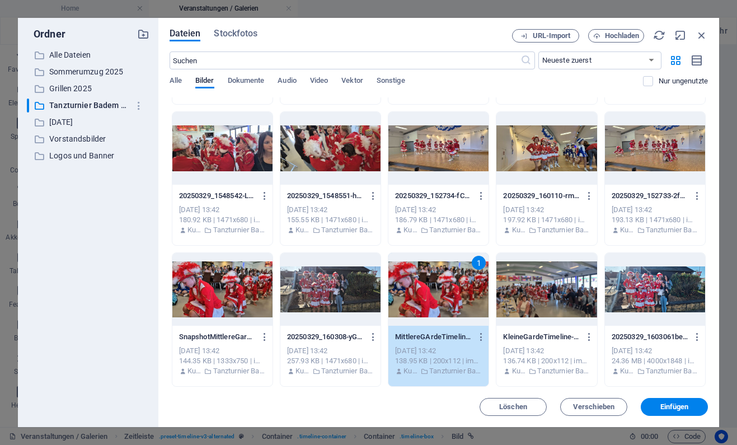
click at [438, 296] on div "1" at bounding box center [439, 289] width 100 height 73
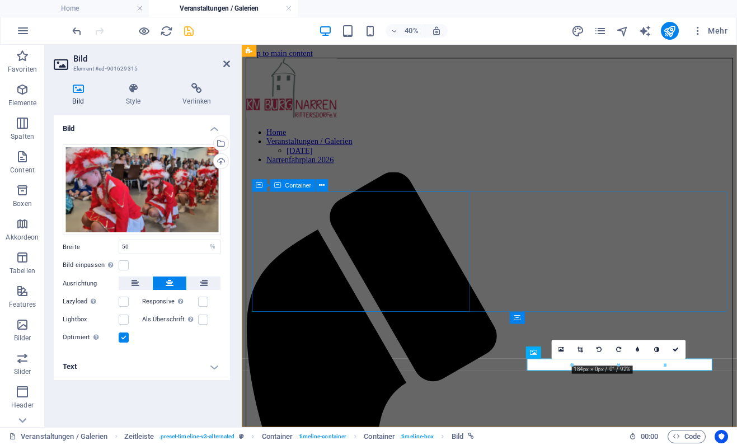
scroll to position [244, 0]
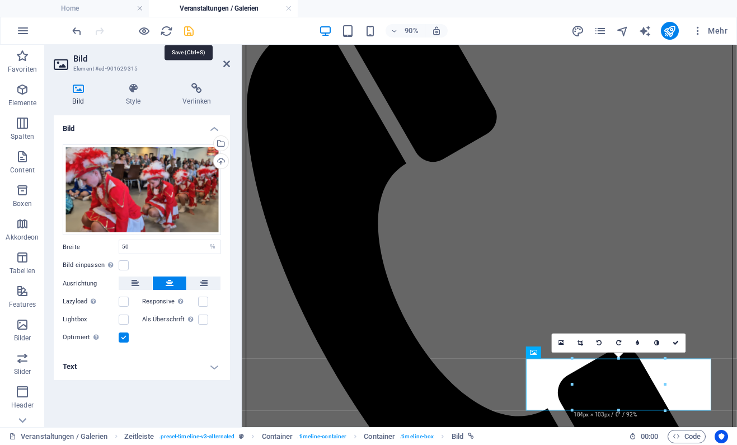
click at [186, 30] on icon "save" at bounding box center [189, 31] width 13 height 13
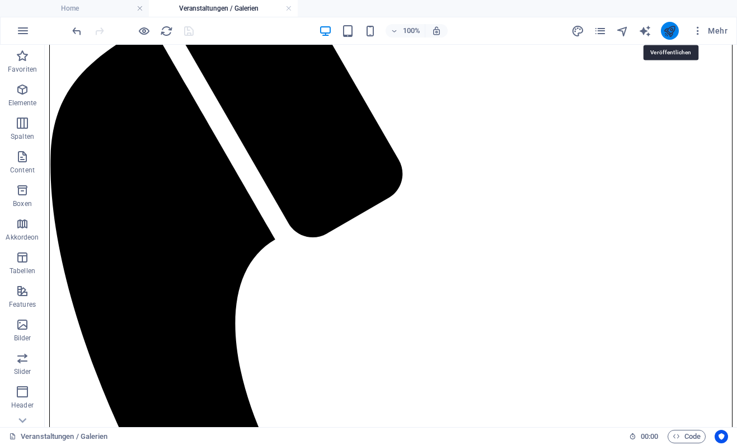
click at [672, 35] on icon "publish" at bounding box center [669, 31] width 13 height 13
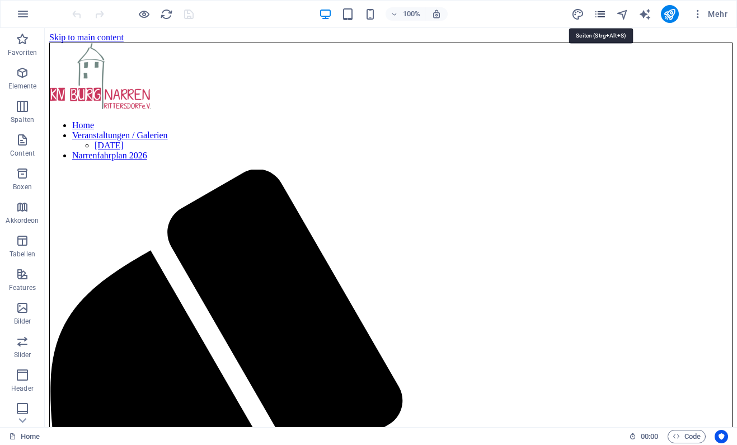
click at [602, 15] on icon "pages" at bounding box center [600, 14] width 13 height 13
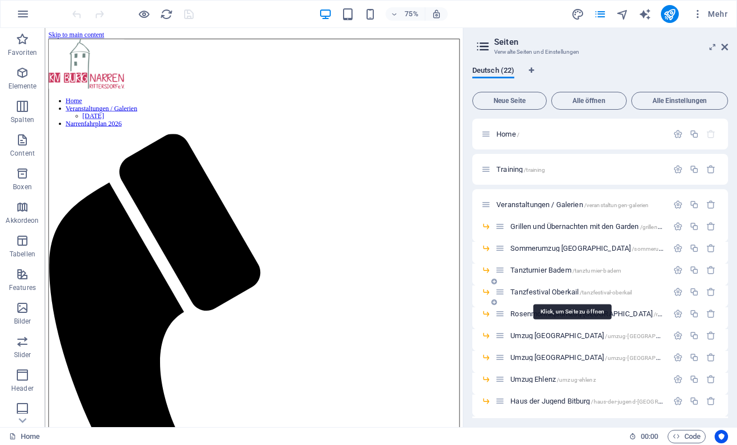
click at [545, 292] on span "Tanzfestival Oberkail /tanzfestival-oberkail" at bounding box center [571, 292] width 121 height 8
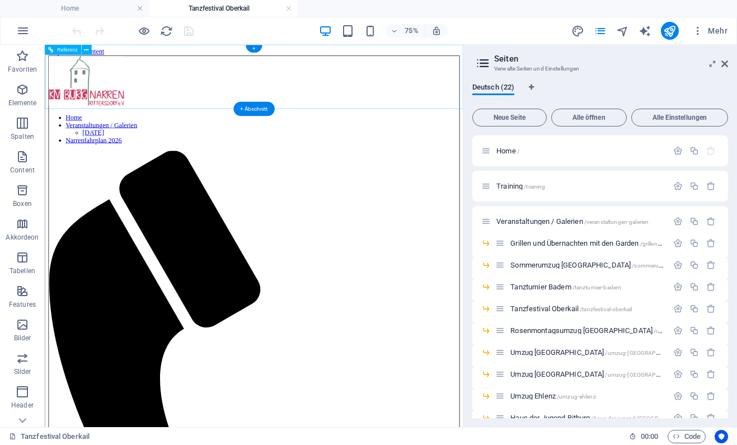
click at [345, 137] on nav "Home Veranstaltungen / Galerien Pfingsten 2025 Narrenfahrplan 2026" at bounding box center [324, 157] width 548 height 40
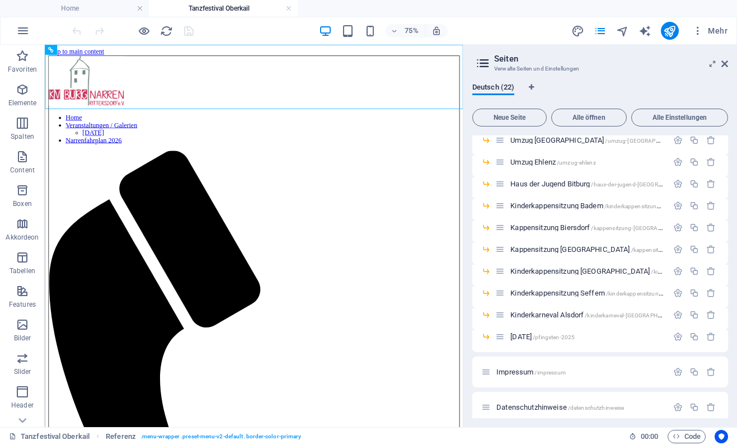
scroll to position [233, 0]
click at [535, 336] on span "Pfingsten 2025 /pfingsten-2025" at bounding box center [543, 337] width 64 height 8
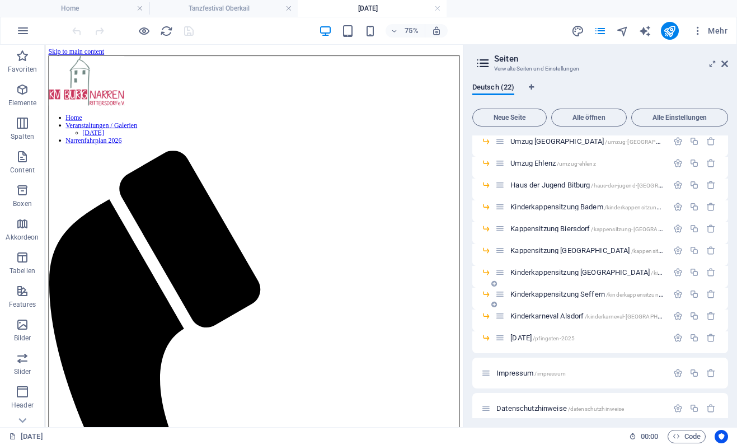
scroll to position [0, 0]
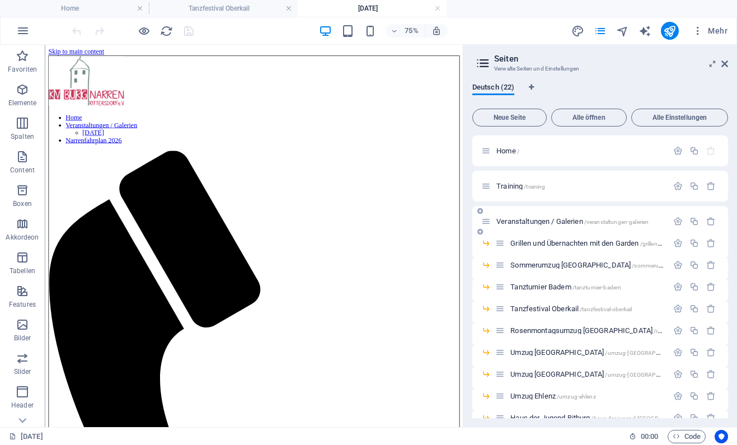
click at [542, 222] on span "Veranstaltungen / Galerien /veranstaltungen-galerien" at bounding box center [573, 221] width 152 height 8
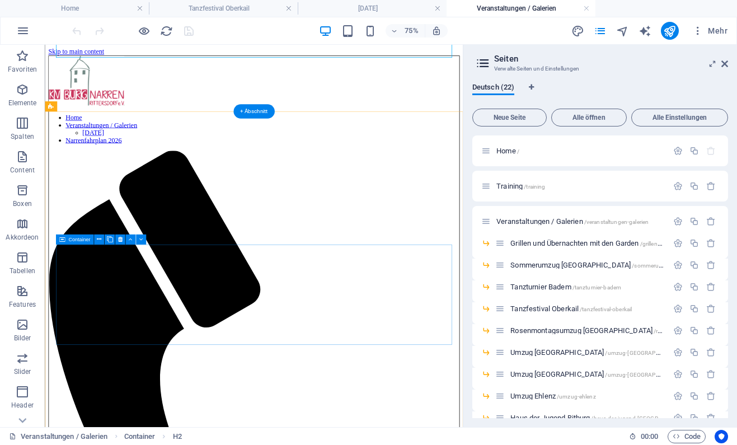
scroll to position [203, 0]
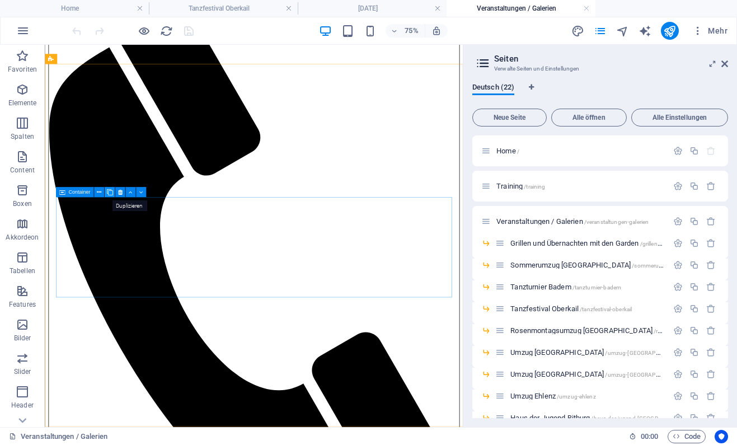
click at [110, 193] on icon at bounding box center [109, 192] width 6 height 9
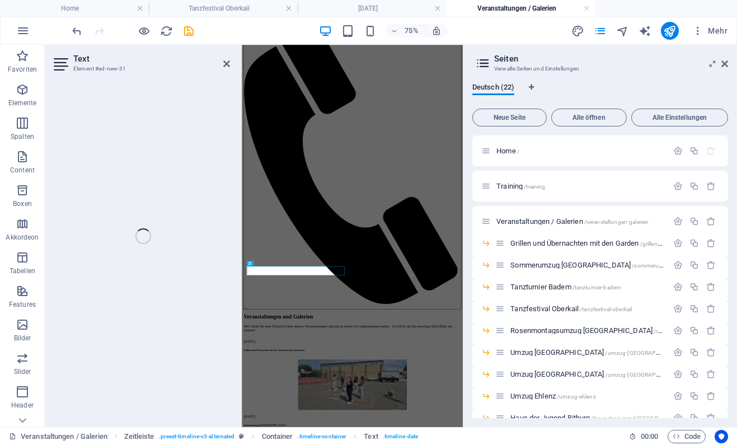
scroll to position [0, 0]
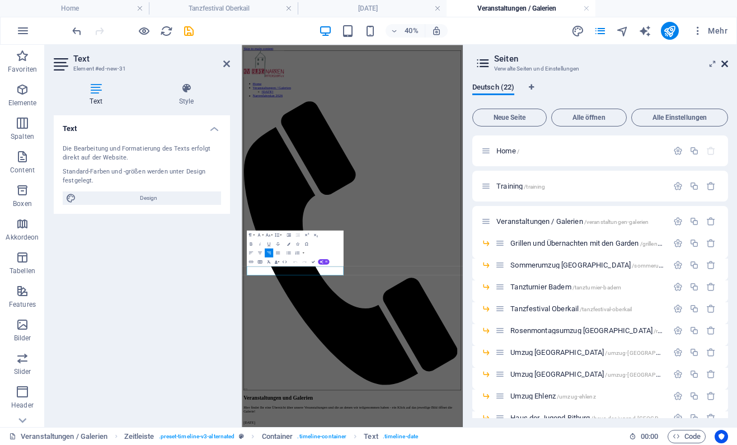
click at [725, 62] on icon at bounding box center [725, 63] width 7 height 9
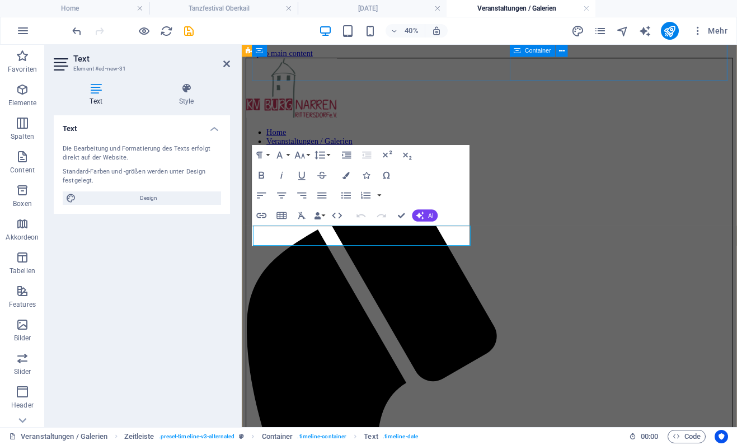
scroll to position [352, 0]
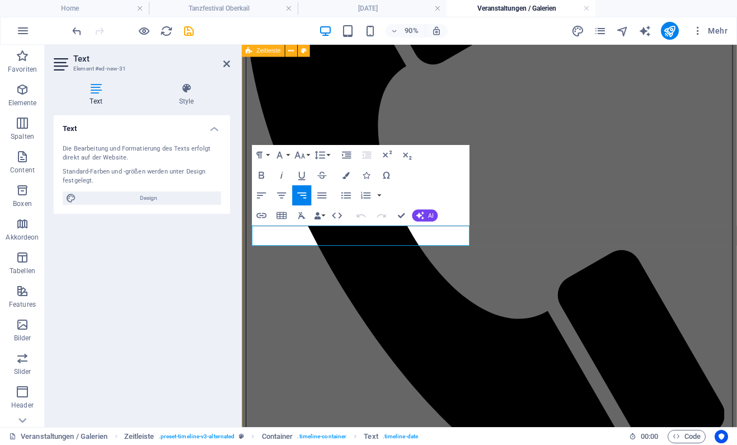
drag, startPoint x: 298, startPoint y: 256, endPoint x: 235, endPoint y: 260, distance: 63.4
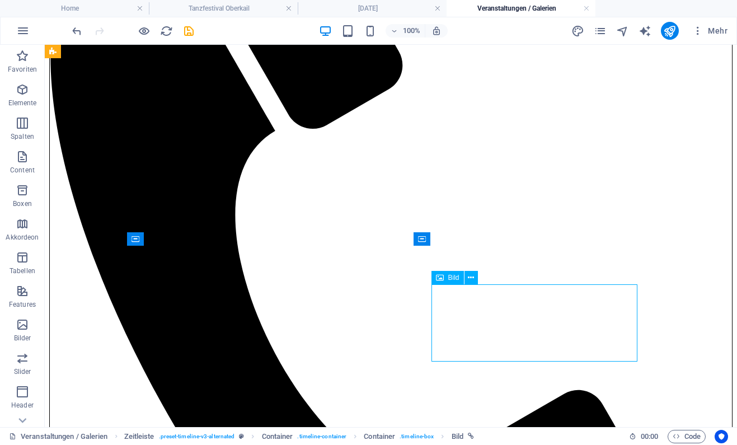
select select "%"
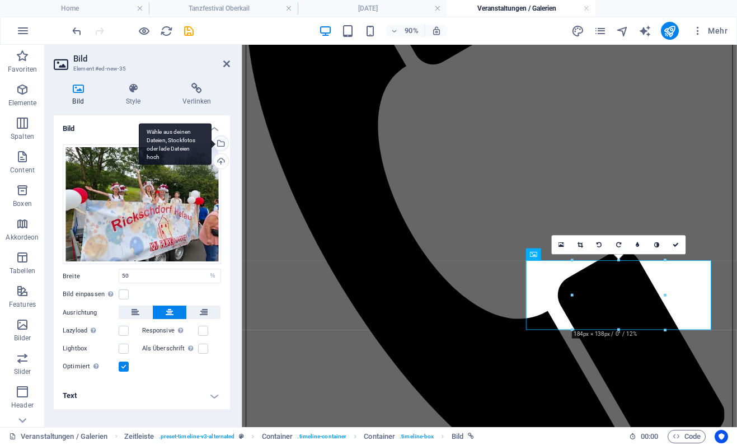
click at [221, 141] on div "Wähle aus deinen Dateien, Stockfotos oder lade Dateien hoch" at bounding box center [220, 144] width 17 height 17
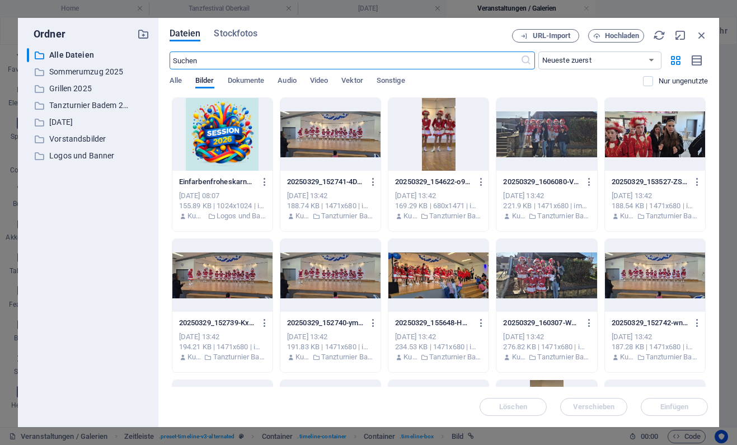
scroll to position [0, 0]
click at [90, 126] on p "[DATE]" at bounding box center [88, 122] width 79 height 13
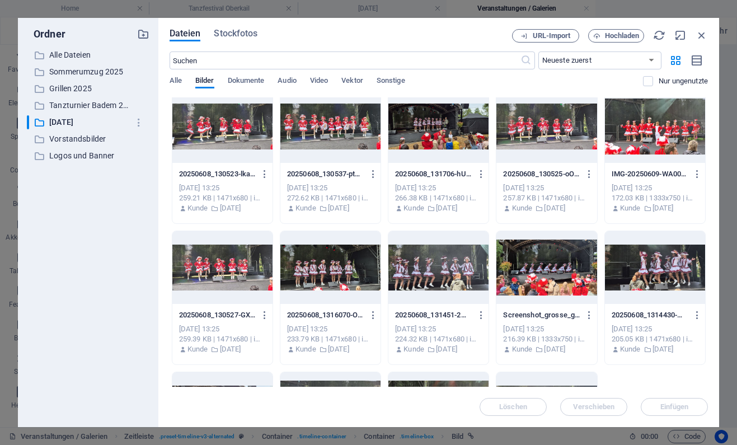
scroll to position [550, 0]
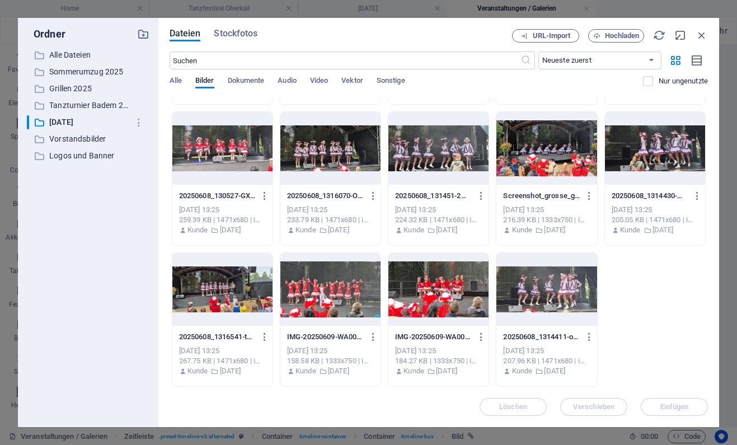
click at [343, 279] on div at bounding box center [330, 289] width 100 height 73
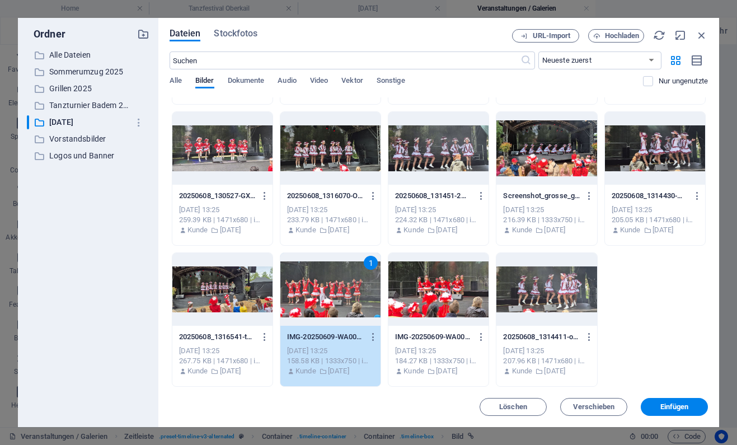
click at [343, 279] on div "1" at bounding box center [330, 289] width 100 height 73
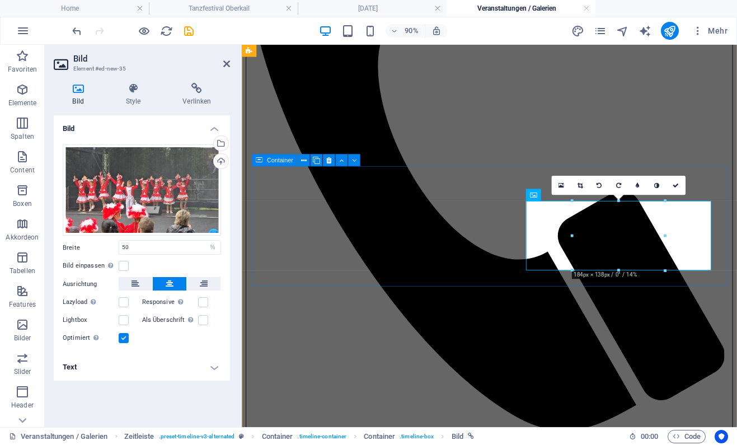
scroll to position [415, 0]
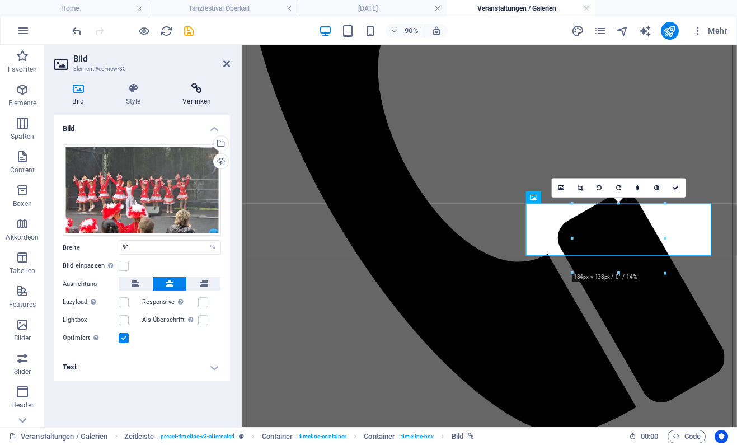
click at [202, 94] on h4 "Verlinken" at bounding box center [197, 95] width 66 height 24
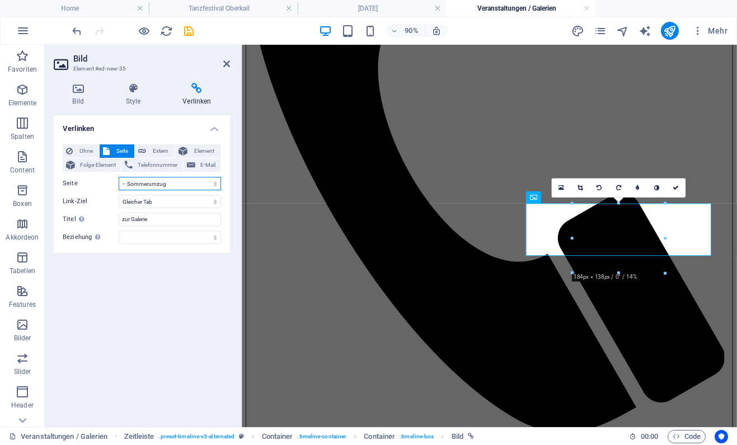
click at [119, 177] on select "Home Training Veranstaltungen / Galerien -- Grillen und Übernachten mit den Gar…" at bounding box center [170, 183] width 102 height 13
select select "18"
click option "-- Pfingsten 2025" at bounding box center [0, 0] width 0 height 0
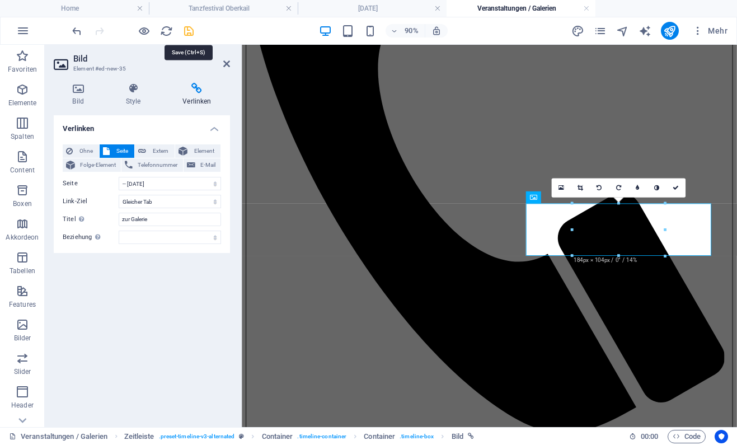
click at [193, 30] on icon "save" at bounding box center [189, 31] width 13 height 13
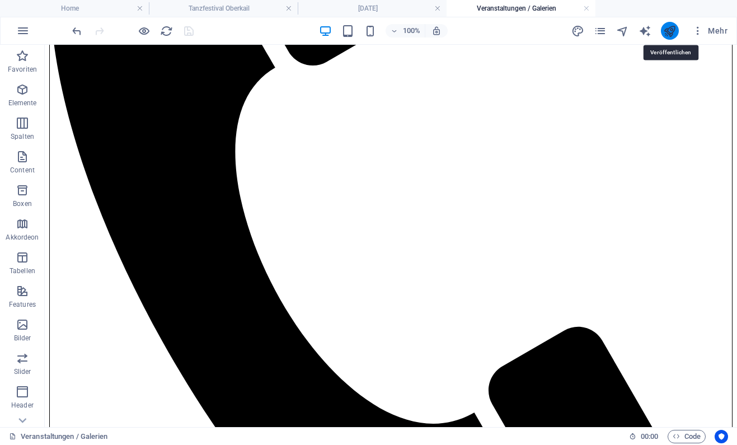
click at [668, 31] on icon "publish" at bounding box center [669, 31] width 13 height 13
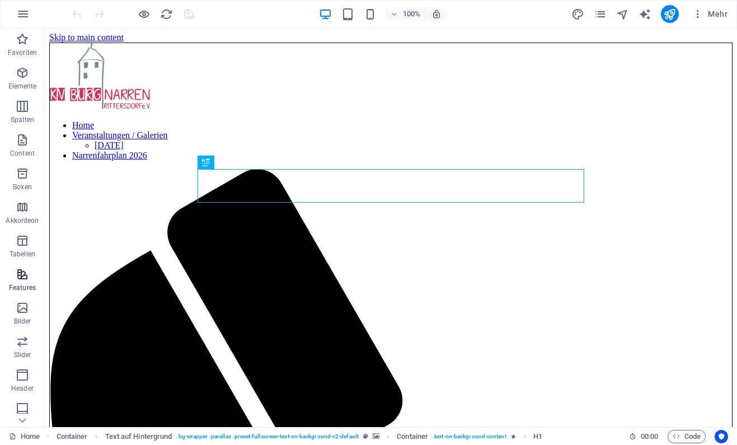
click at [24, 278] on icon "button" at bounding box center [22, 274] width 13 height 13
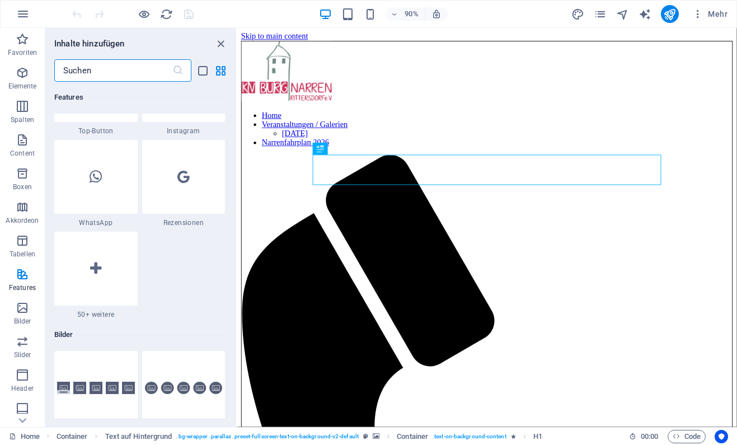
scroll to position [5532, 0]
click at [107, 273] on div at bounding box center [95, 268] width 83 height 74
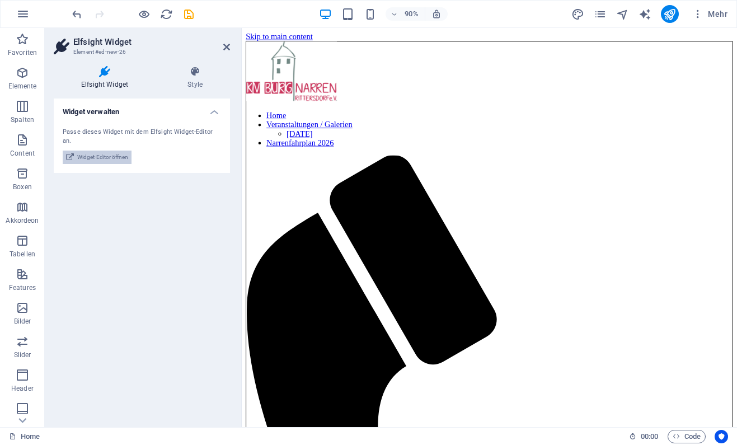
click at [111, 151] on span "Widget-Editor öffnen" at bounding box center [102, 157] width 51 height 13
click at [105, 151] on span "Widget-Editor öffnen" at bounding box center [102, 157] width 51 height 13
click at [102, 151] on span "Widget-Editor öffnen" at bounding box center [102, 157] width 51 height 13
click at [228, 45] on icon at bounding box center [226, 47] width 7 height 9
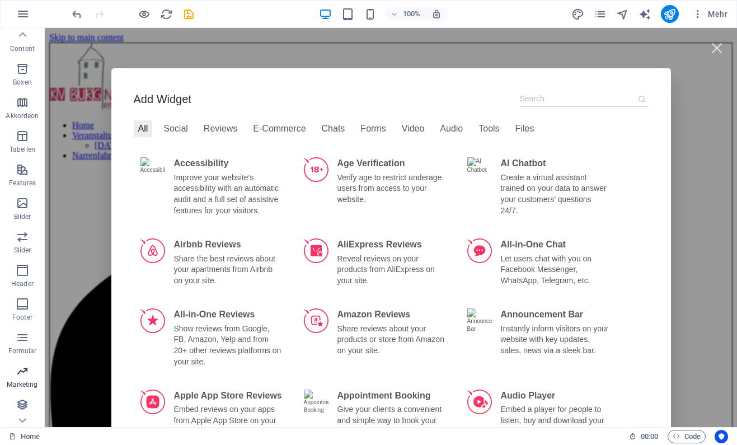
scroll to position [97, 0]
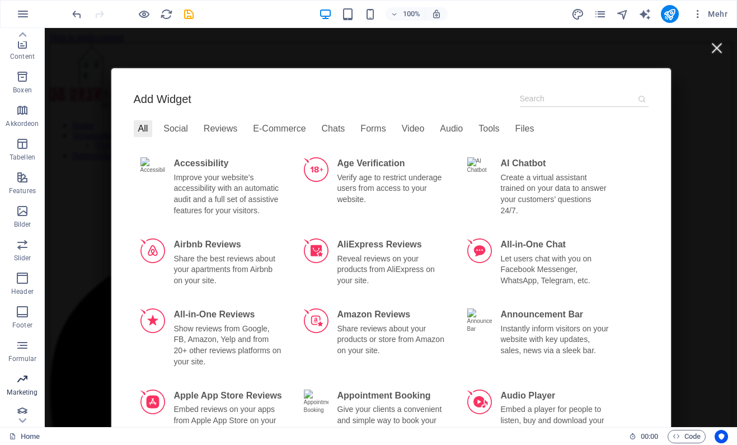
click at [22, 388] on span "Marketing" at bounding box center [22, 385] width 45 height 27
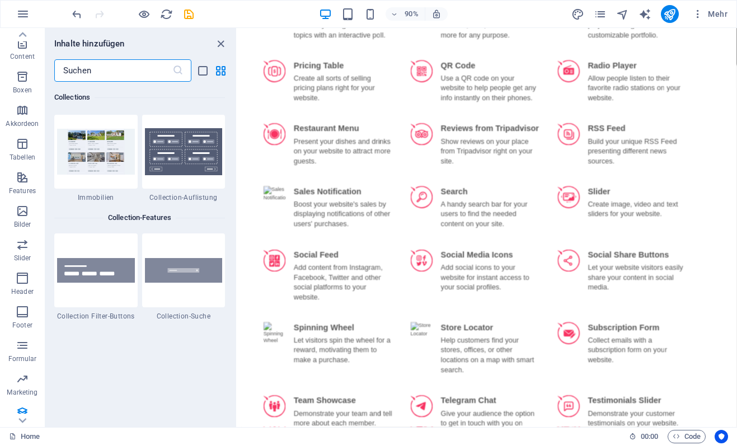
scroll to position [2105, 0]
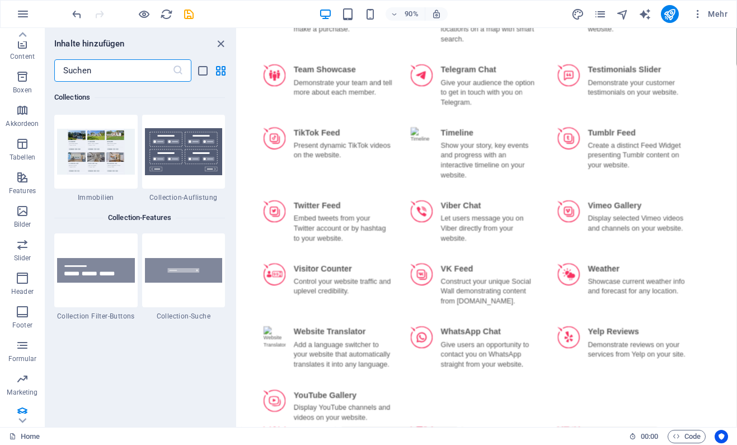
click at [119, 363] on div "Favoriten 1 Star Überschrift 1 Star Container 1 Star Abstand 1 Star Video Eleme…" at bounding box center [140, 250] width 191 height 336
click at [219, 44] on icon "close panel" at bounding box center [220, 44] width 13 height 13
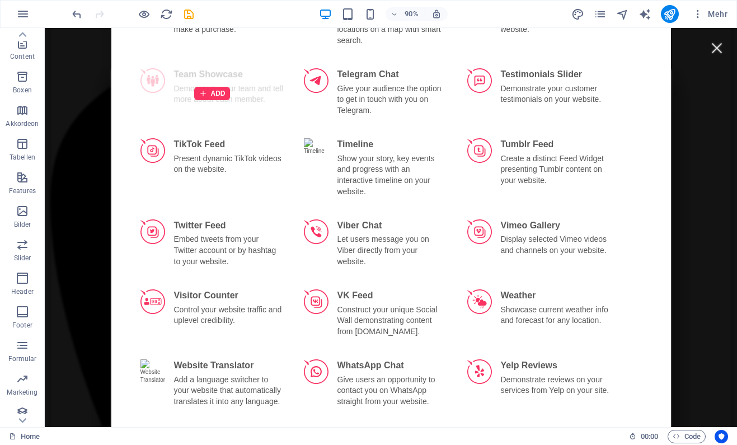
scroll to position [97, 0]
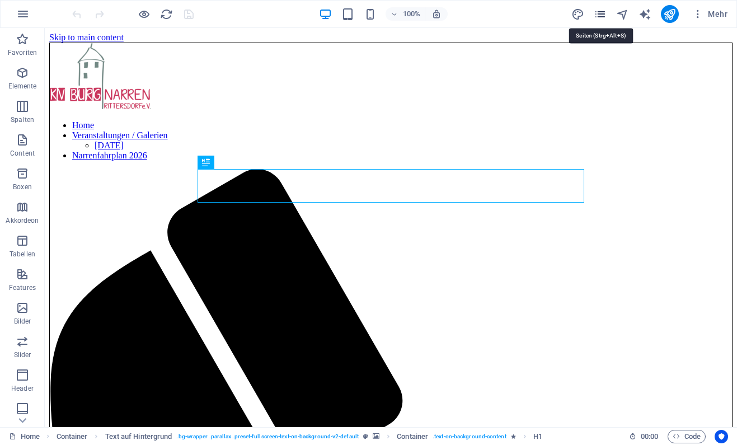
click at [602, 10] on icon "pages" at bounding box center [600, 14] width 13 height 13
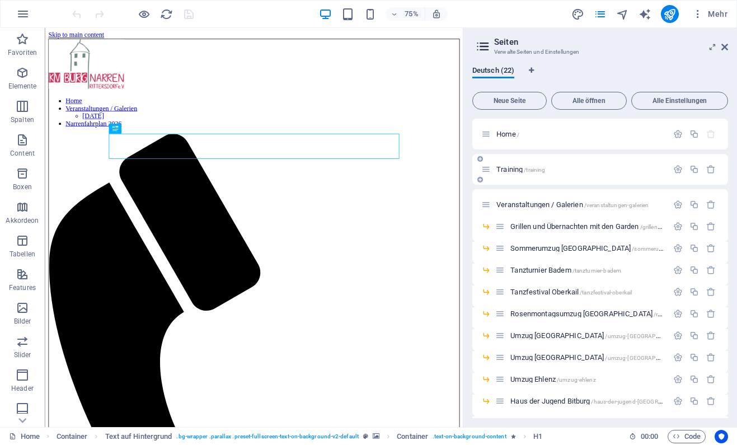
click at [509, 171] on span "Training /training" at bounding box center [521, 169] width 49 height 8
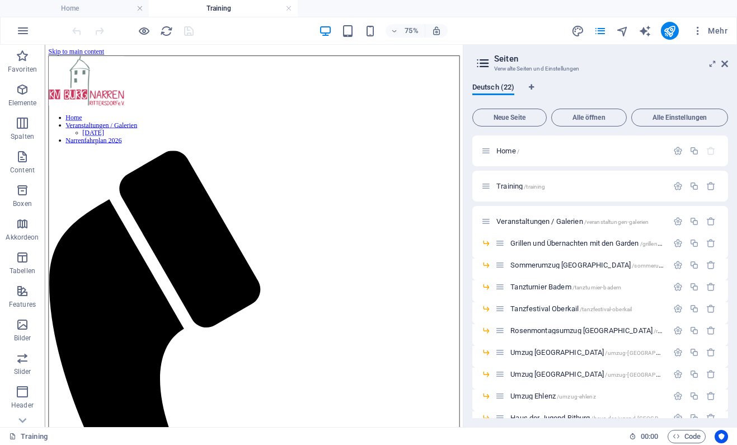
click at [724, 70] on header "Seiten Verwalte Seiten und Einstellungen" at bounding box center [602, 59] width 254 height 29
click at [724, 64] on icon at bounding box center [725, 63] width 7 height 9
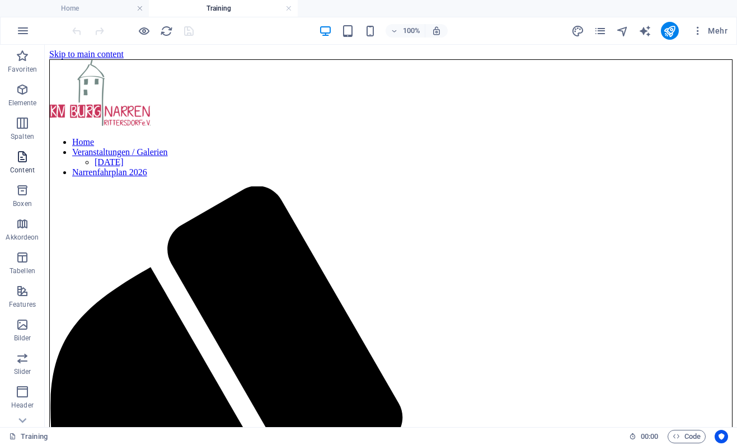
click at [25, 151] on icon "button" at bounding box center [22, 156] width 13 height 13
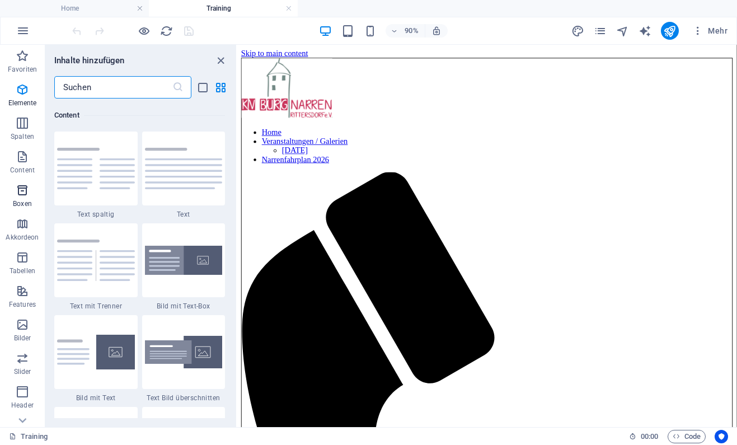
scroll to position [2051, 0]
click at [27, 188] on icon "button" at bounding box center [22, 190] width 13 height 13
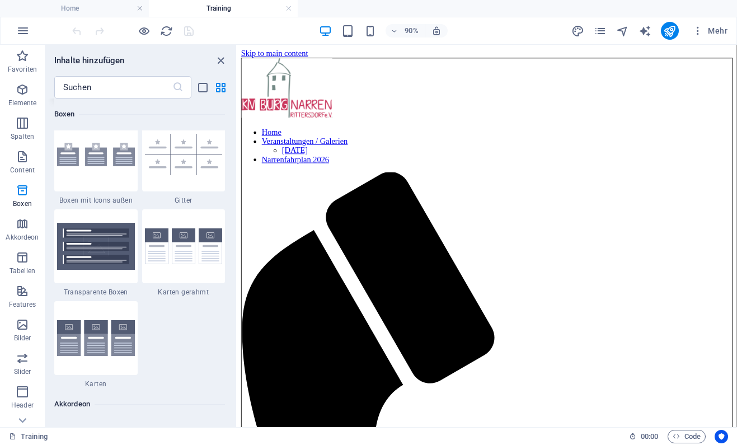
scroll to position [3376, 0]
click at [22, 166] on span "Content" at bounding box center [22, 163] width 45 height 27
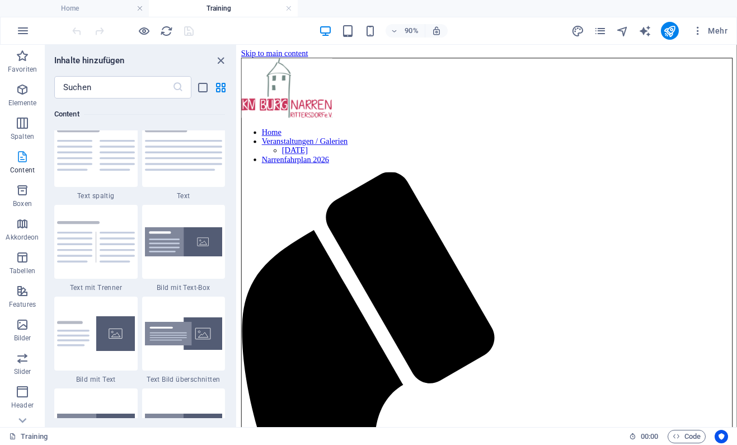
scroll to position [2051, 0]
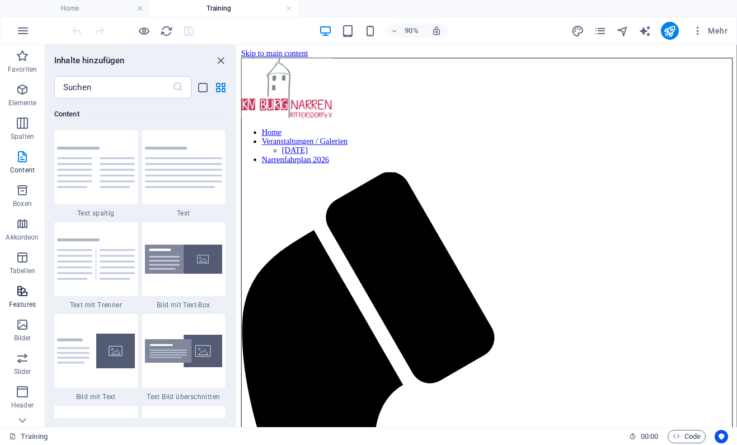
click at [25, 293] on icon "button" at bounding box center [22, 290] width 13 height 13
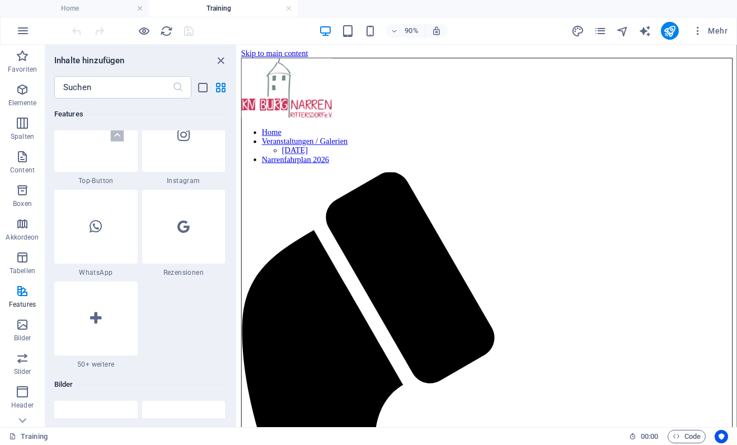
scroll to position [5500, 0]
click at [21, 322] on icon "button" at bounding box center [22, 324] width 13 height 13
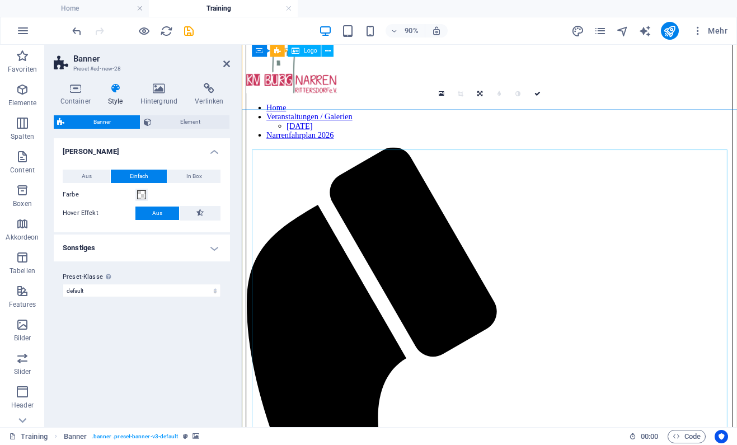
scroll to position [0, 0]
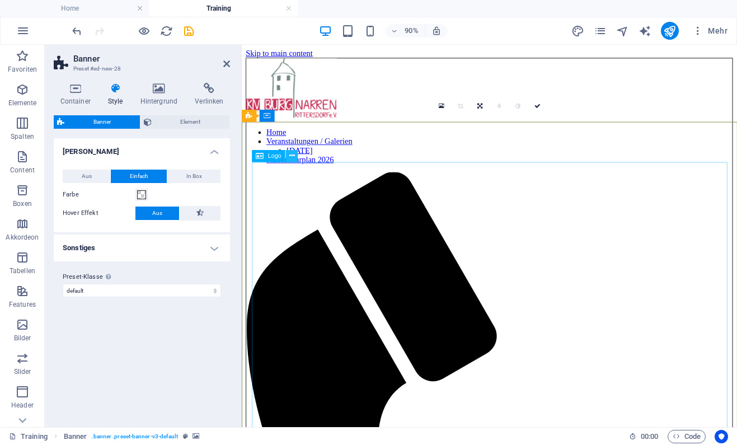
click at [292, 156] on icon at bounding box center [292, 156] width 6 height 11
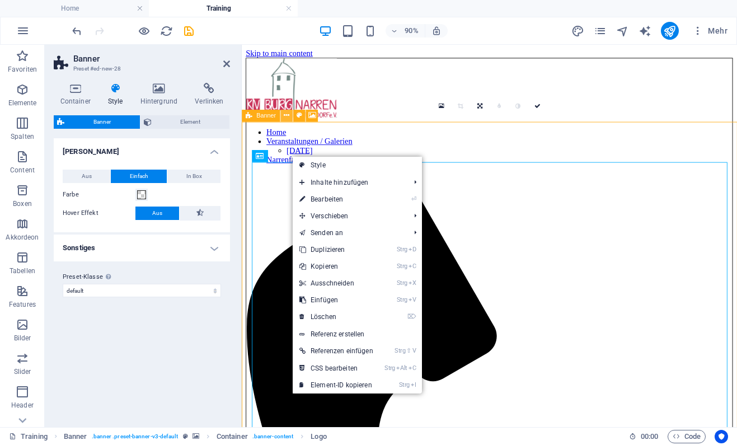
click at [288, 113] on icon at bounding box center [287, 115] width 6 height 11
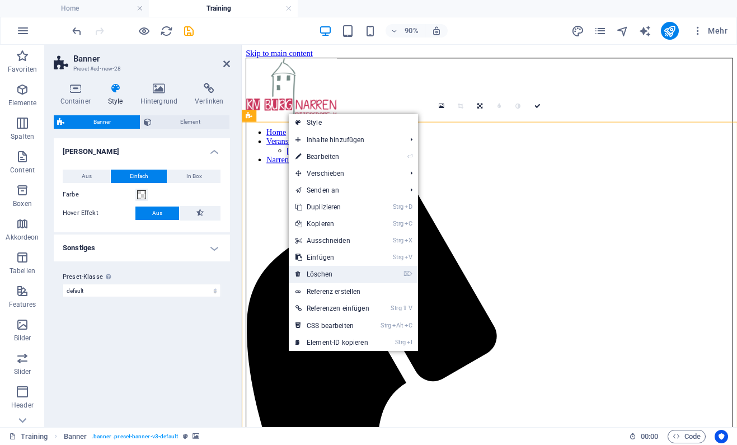
click at [323, 272] on link "⌦ Löschen" at bounding box center [332, 274] width 87 height 17
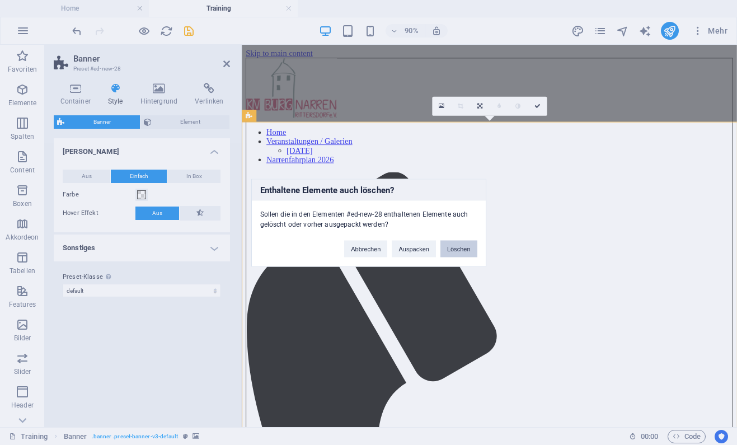
click at [452, 241] on button "Löschen" at bounding box center [459, 248] width 37 height 17
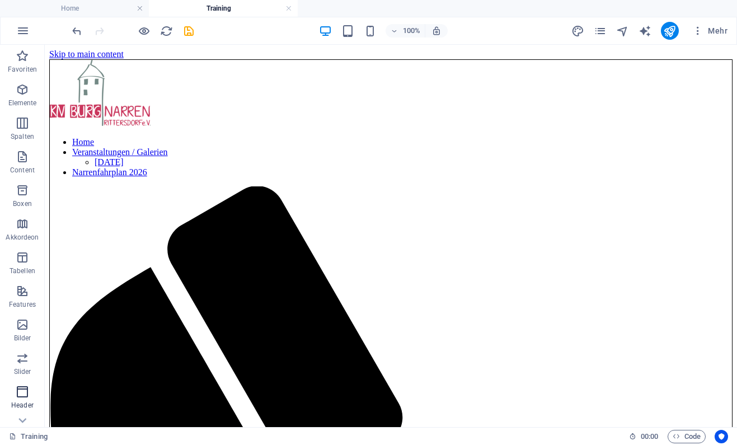
scroll to position [121, 0]
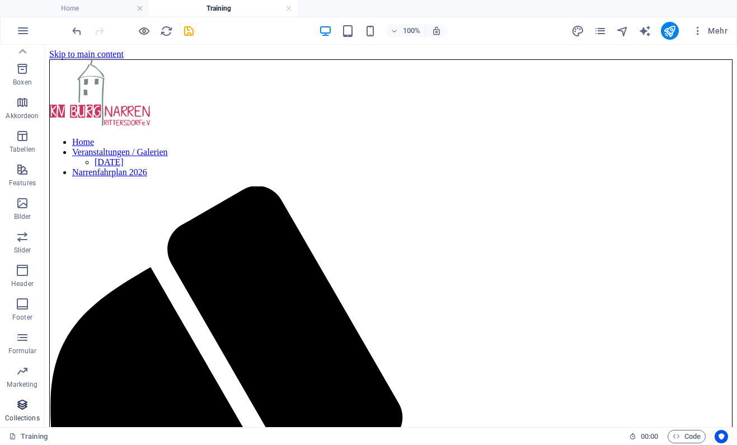
click at [25, 411] on icon "button" at bounding box center [22, 404] width 13 height 13
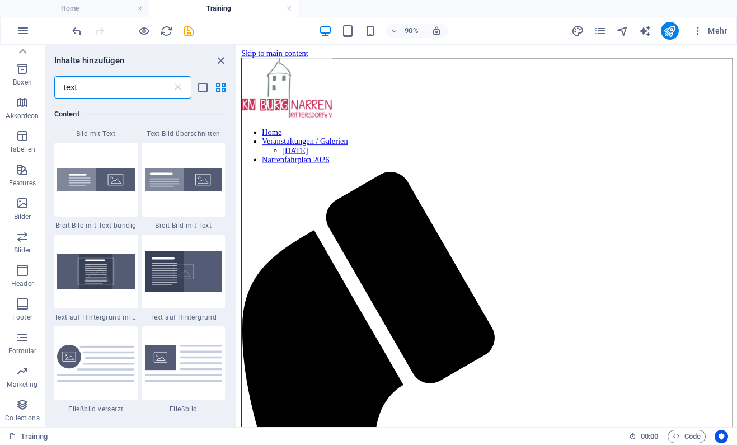
scroll to position [349, 0]
type input "text"
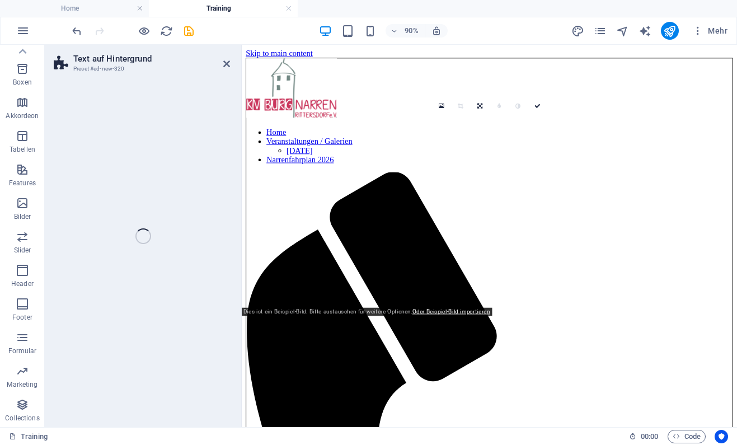
select select "%"
select select "rem"
select select "px"
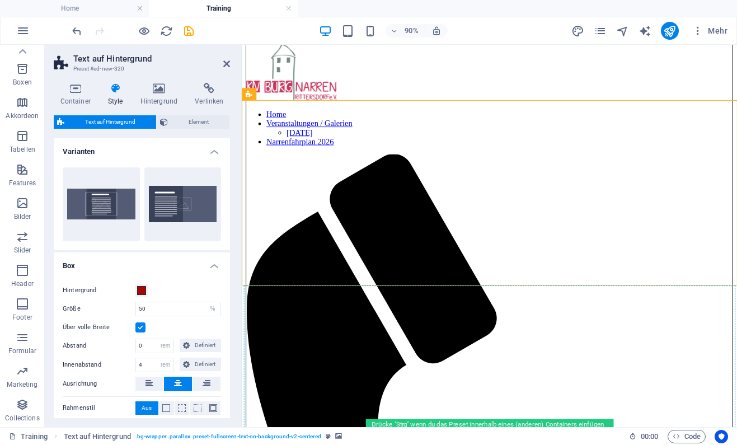
scroll to position [24, 0]
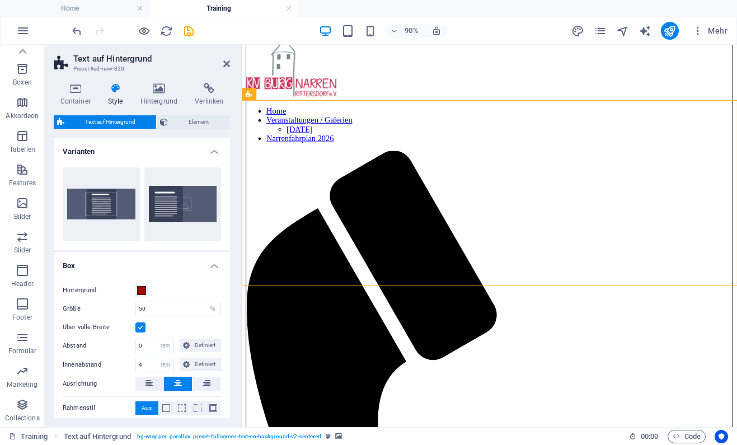
drag, startPoint x: 490, startPoint y: 162, endPoint x: 425, endPoint y: 404, distance: 249.9
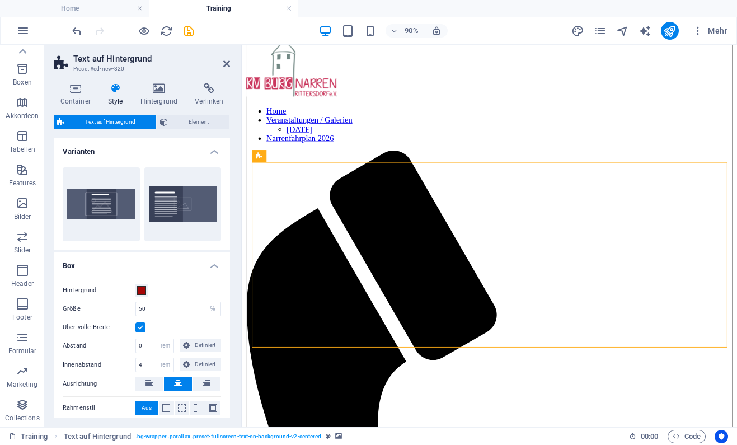
scroll to position [0, 0]
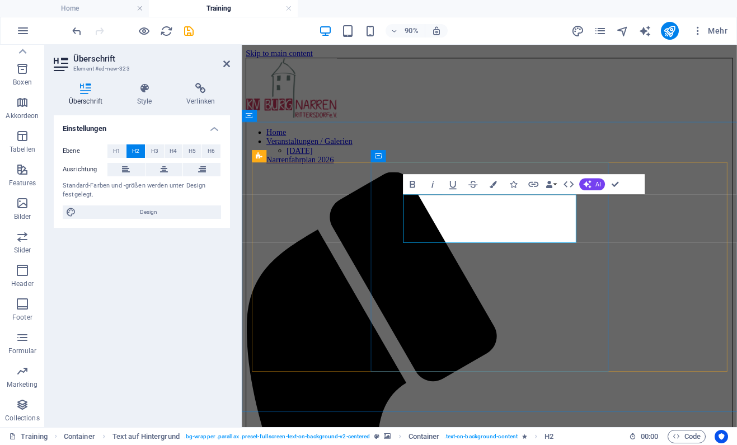
scroll to position [0, 6]
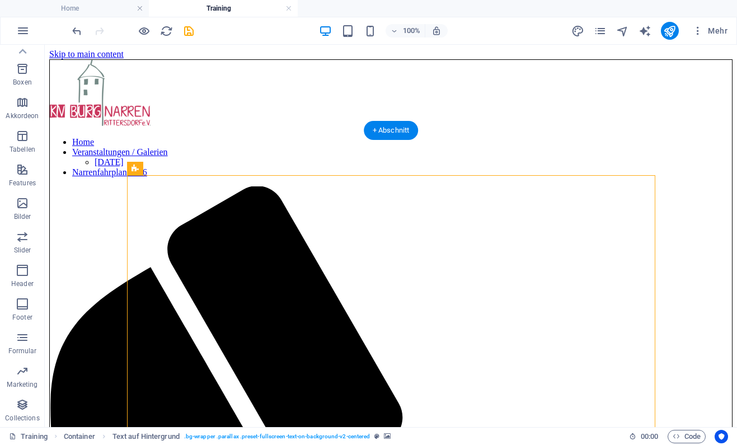
select select "%"
select select "rem"
select select "px"
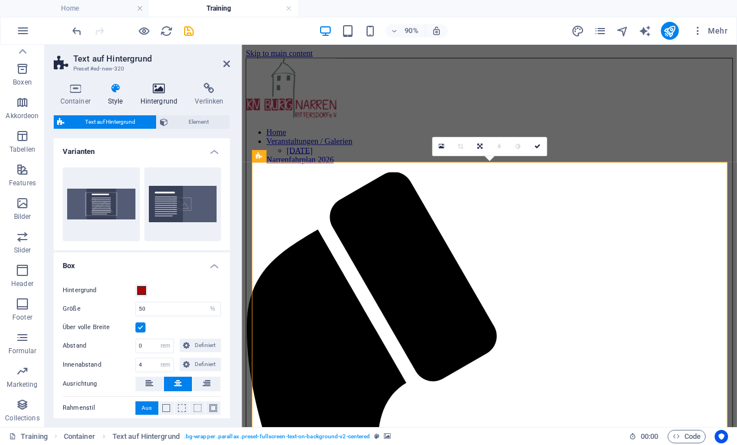
click at [168, 92] on icon at bounding box center [159, 88] width 50 height 11
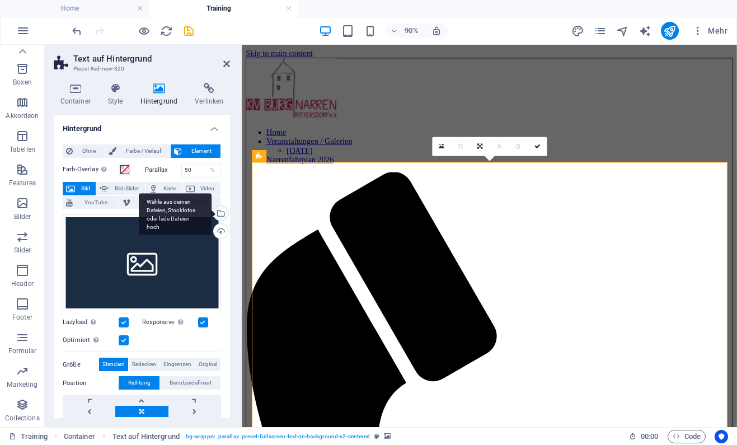
click at [222, 214] on div "Wähle aus deinen Dateien, Stockfotos oder lade Dateien hoch" at bounding box center [220, 214] width 17 height 17
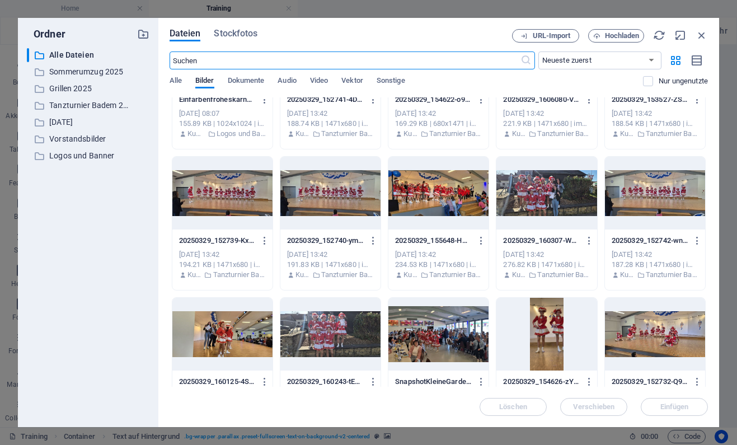
scroll to position [0, 0]
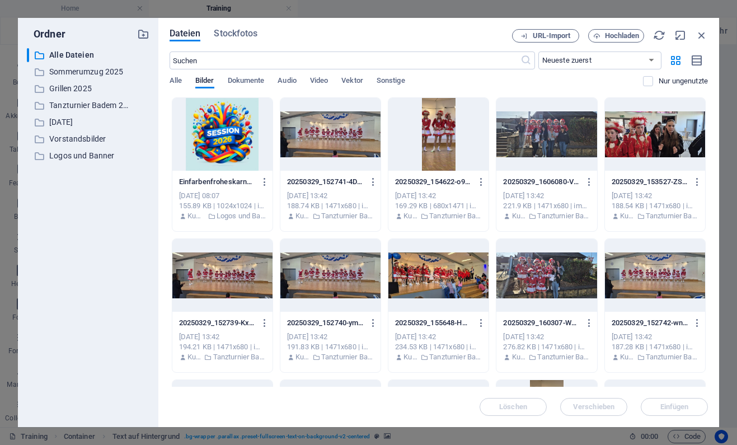
click at [345, 149] on div at bounding box center [330, 134] width 100 height 73
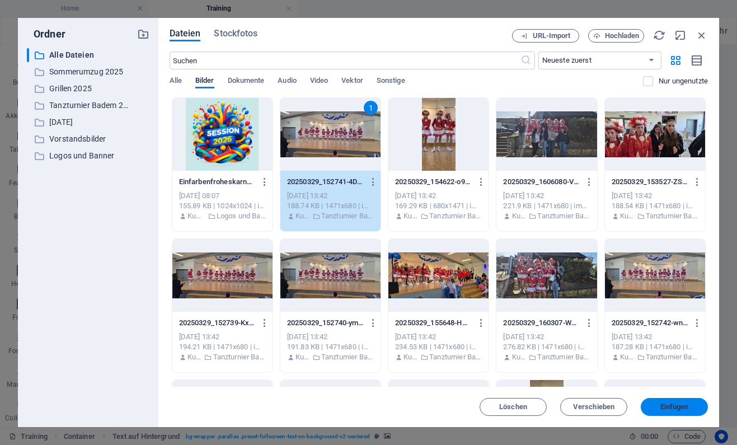
click at [661, 401] on button "Einfügen" at bounding box center [674, 407] width 67 height 18
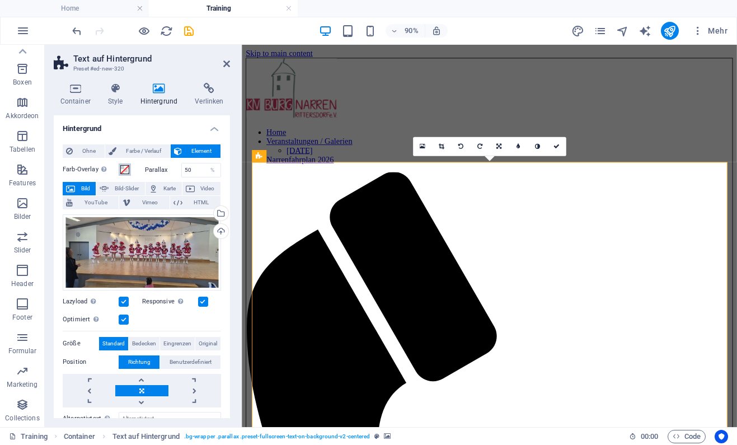
click at [129, 171] on span at bounding box center [124, 169] width 9 height 9
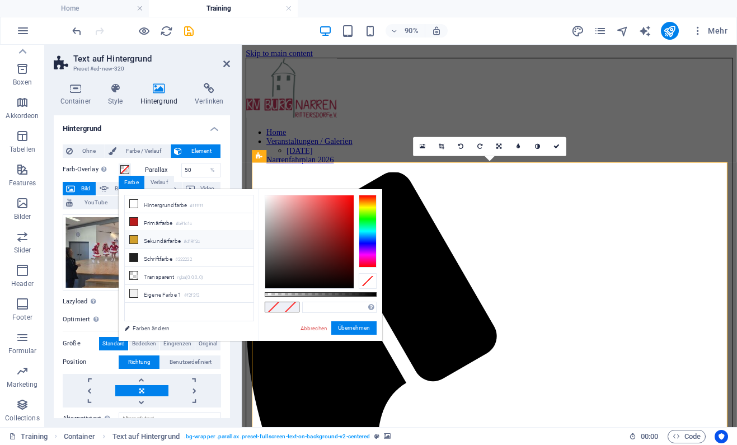
click at [155, 236] on li "Sekundärfarbe #d19f2c" at bounding box center [189, 240] width 129 height 18
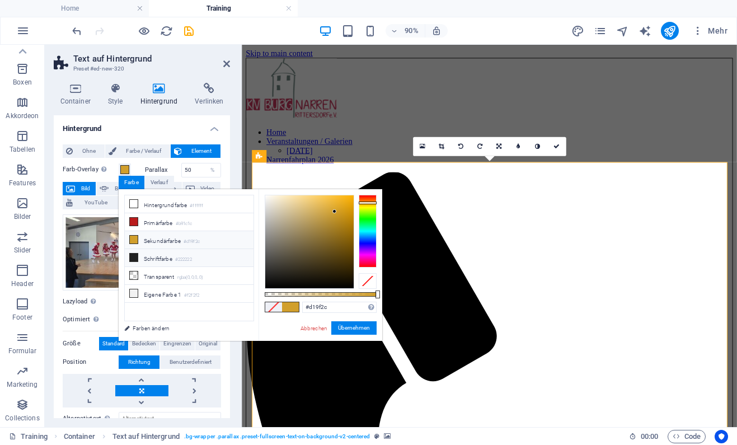
click at [154, 256] on li "Schriftfarbe #222222" at bounding box center [189, 258] width 129 height 18
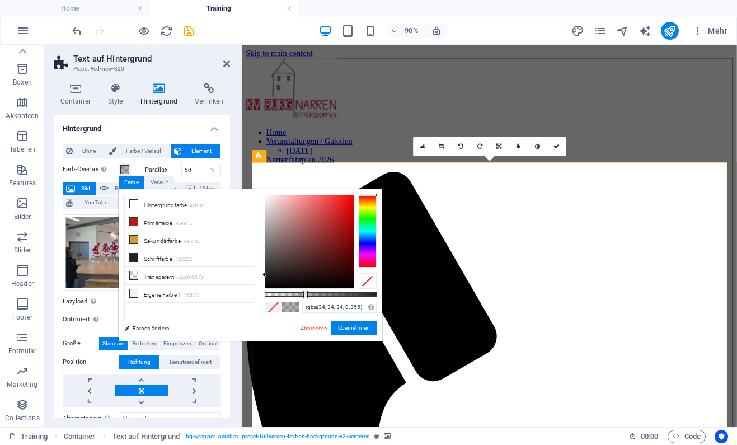
type input "rgba(34, 34, 34, 0.33)"
drag, startPoint x: 377, startPoint y: 294, endPoint x: 302, endPoint y: 291, distance: 75.1
click at [302, 291] on div at bounding box center [303, 295] width 4 height 8
click at [358, 325] on button "Übernehmen" at bounding box center [353, 327] width 45 height 13
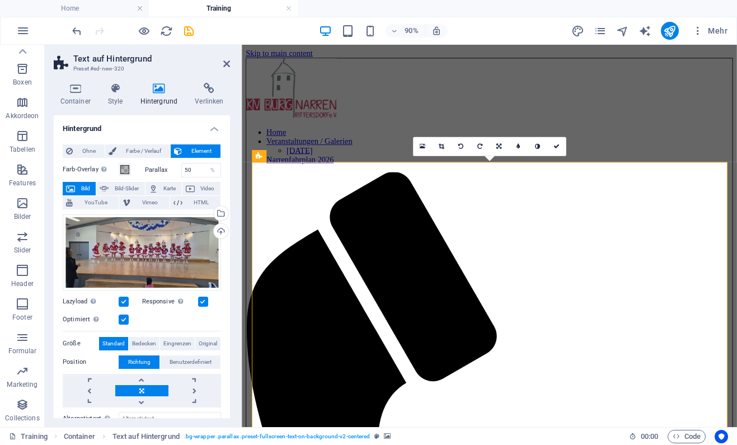
scroll to position [50, 0]
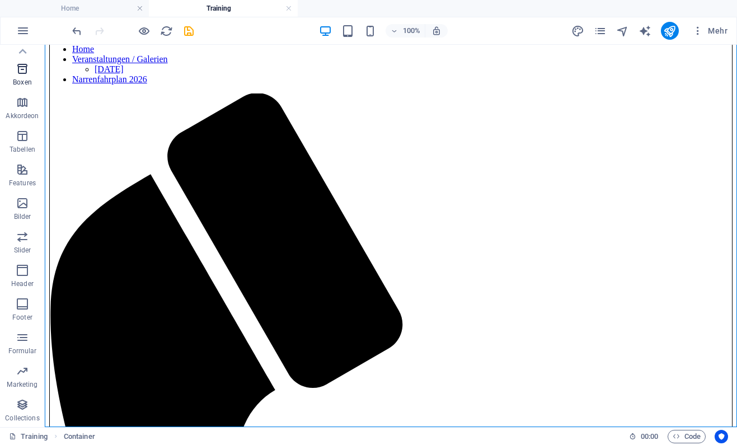
scroll to position [0, 0]
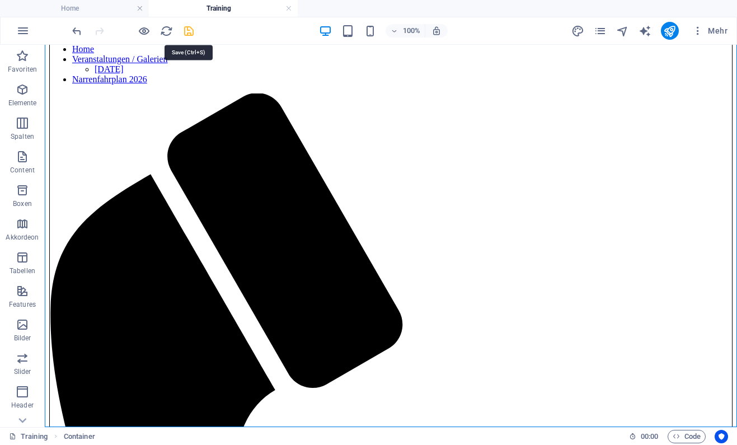
click at [191, 29] on icon "save" at bounding box center [189, 31] width 13 height 13
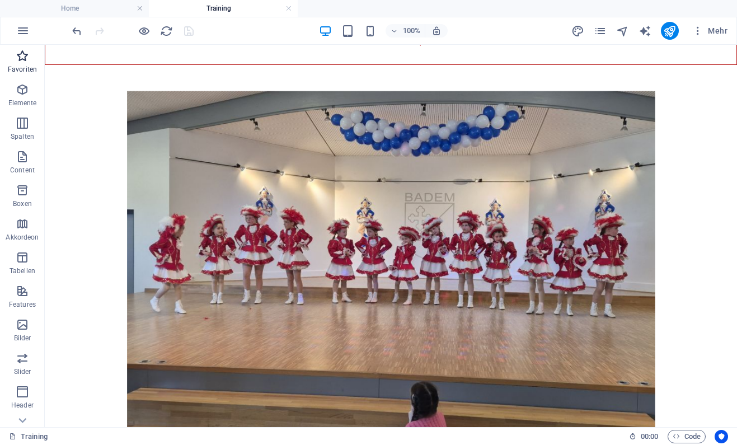
click at [21, 66] on p "Favoriten" at bounding box center [22, 69] width 29 height 9
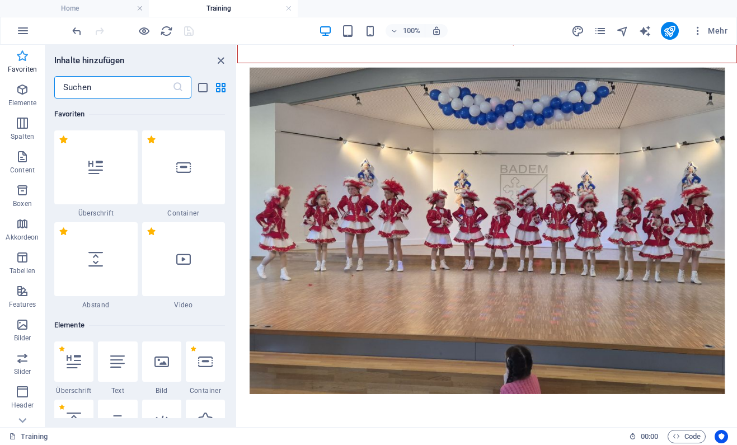
scroll to position [50, 0]
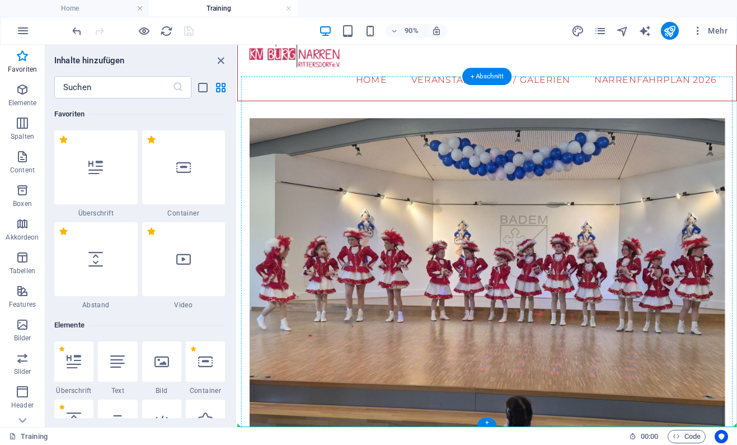
select select "px"
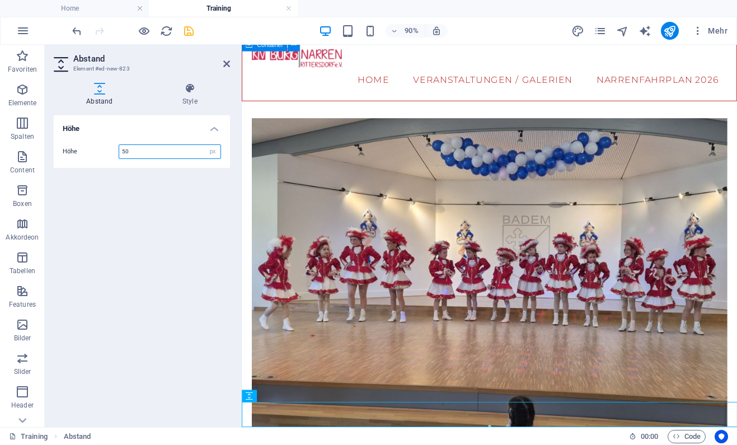
scroll to position [78, 0]
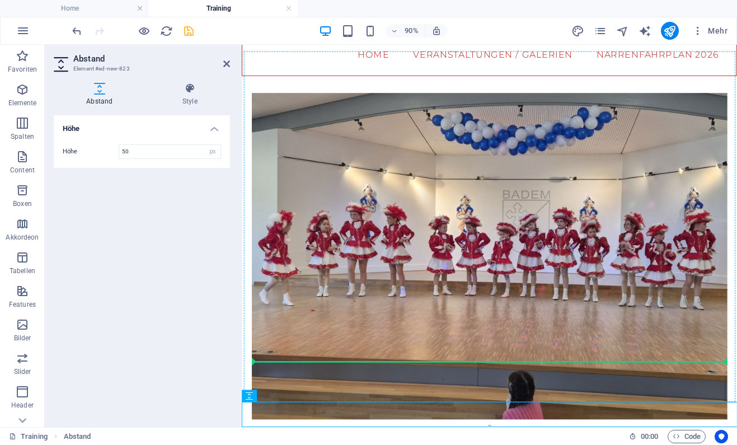
drag, startPoint x: 290, startPoint y: 450, endPoint x: 324, endPoint y: 396, distance: 63.7
click at [324, 396] on div "Home Veranstaltungen / Galerien [DATE] Narrenfahrplan 2026 Willkommen beim Gard…" at bounding box center [517, 345] width 550 height 759
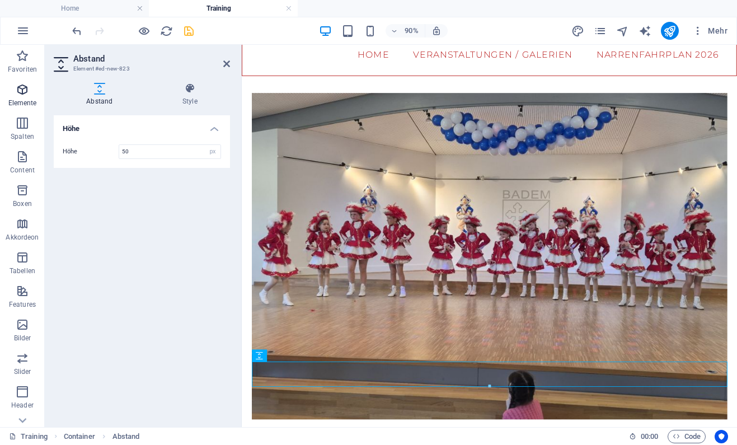
click at [19, 97] on span "Elemente" at bounding box center [22, 96] width 45 height 27
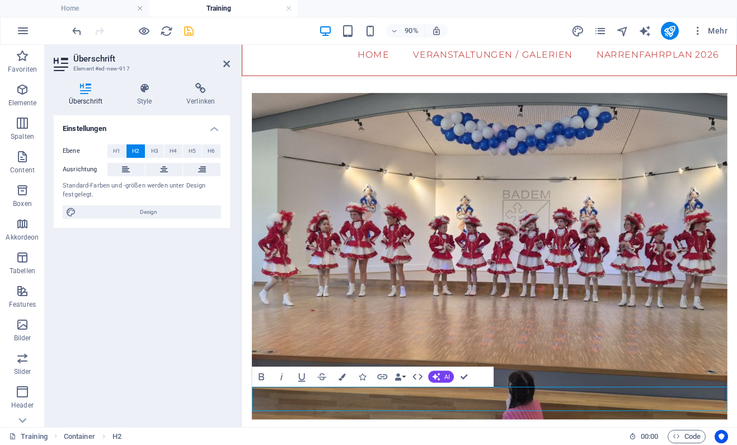
scroll to position [0, 6]
click at [151, 156] on button "H3" at bounding box center [155, 150] width 18 height 13
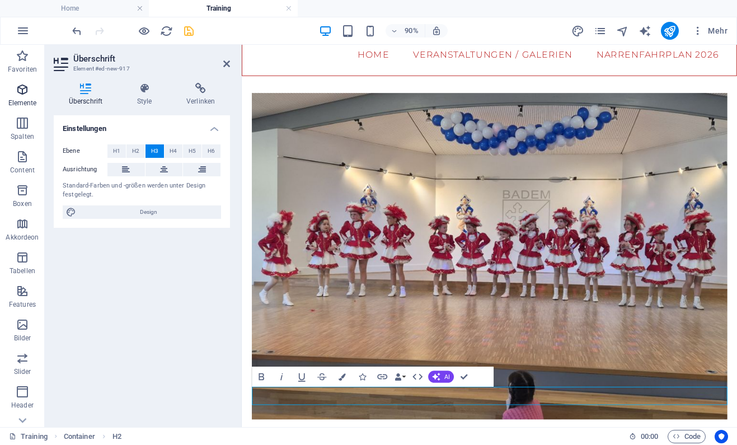
click at [22, 90] on icon "button" at bounding box center [22, 89] width 13 height 13
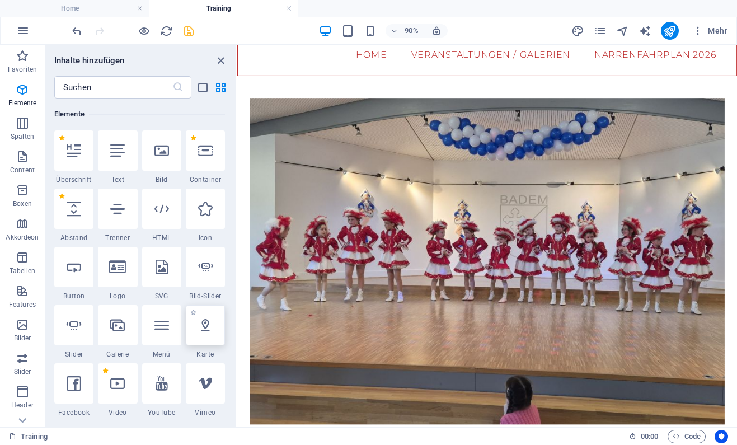
scroll to position [99, 0]
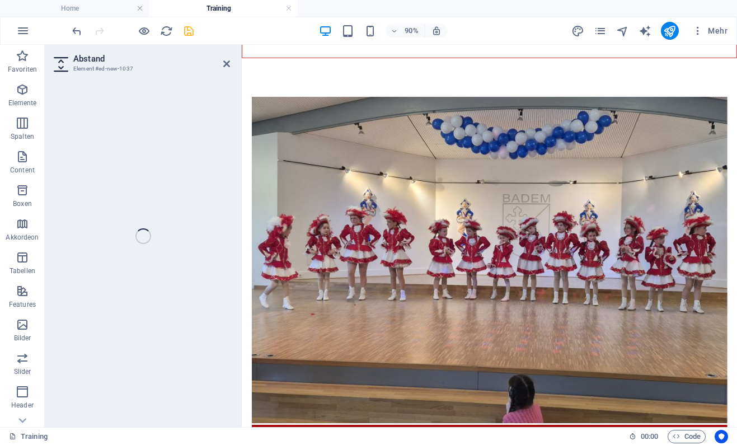
select select "px"
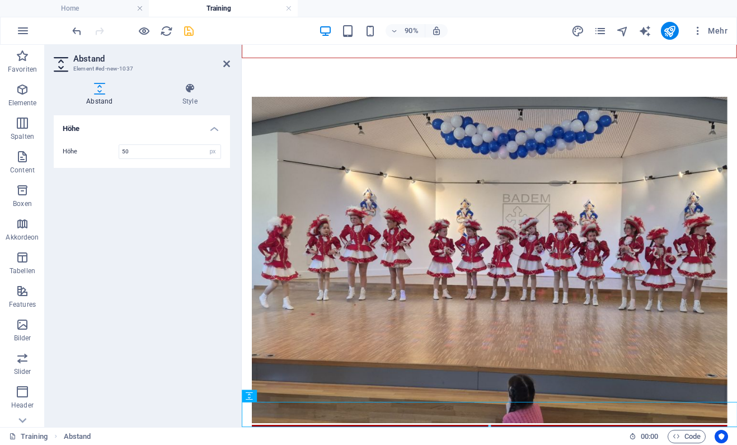
scroll to position [127, 0]
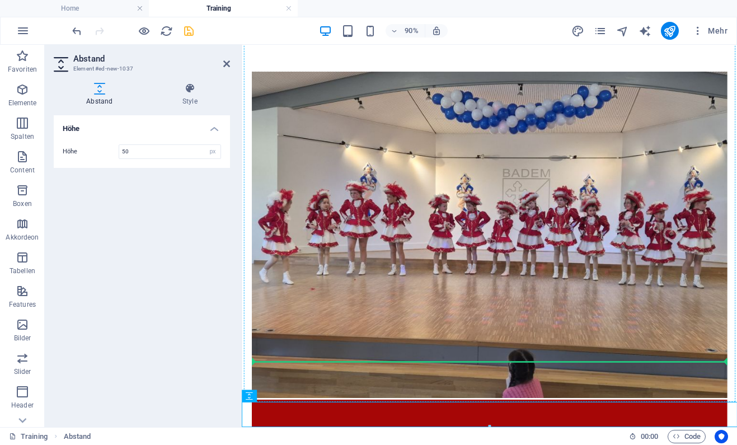
drag, startPoint x: 296, startPoint y: 455, endPoint x: 339, endPoint y: 389, distance: 78.6
click at [339, 389] on div "Home Veranstaltungen / Galerien [DATE] Narrenfahrplan 2026 Willkommen beim Gard…" at bounding box center [517, 321] width 550 height 807
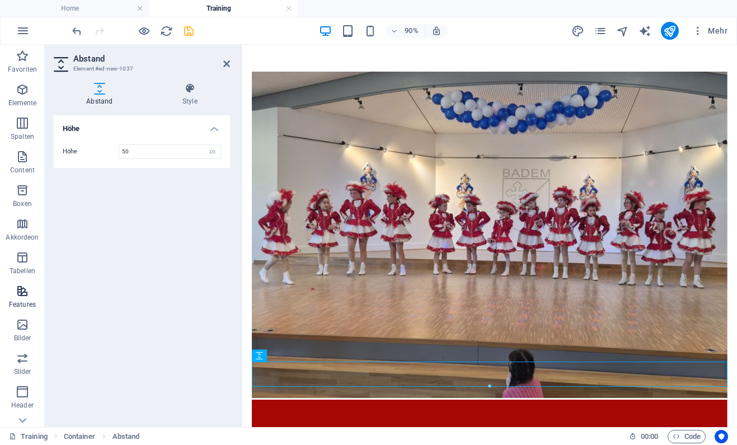
click at [27, 294] on icon "button" at bounding box center [22, 290] width 13 height 13
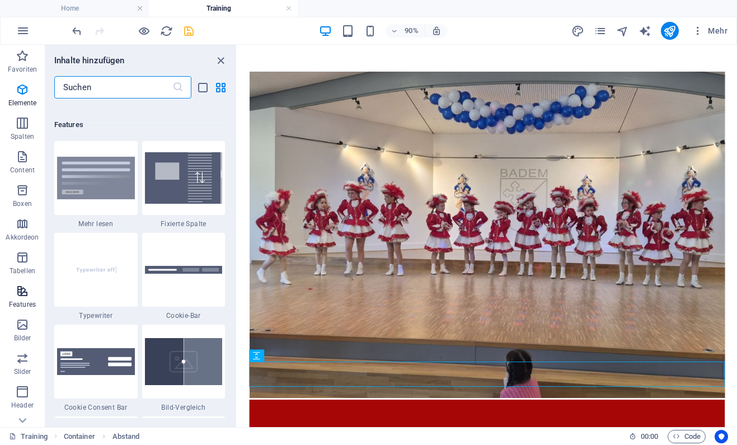
scroll to position [4456, 0]
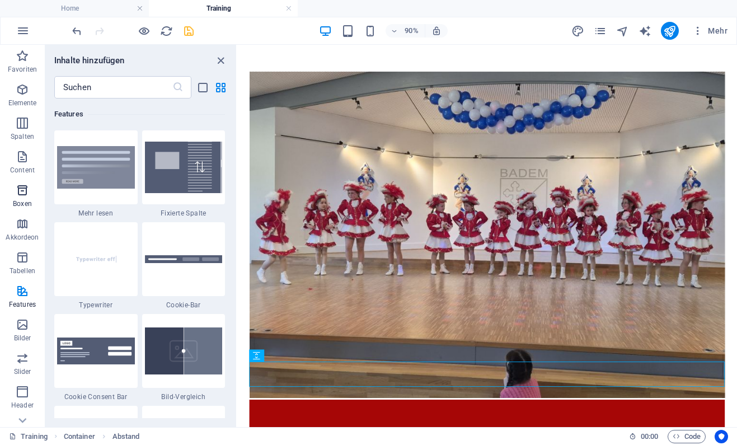
click at [25, 183] on button "Boxen" at bounding box center [22, 196] width 45 height 34
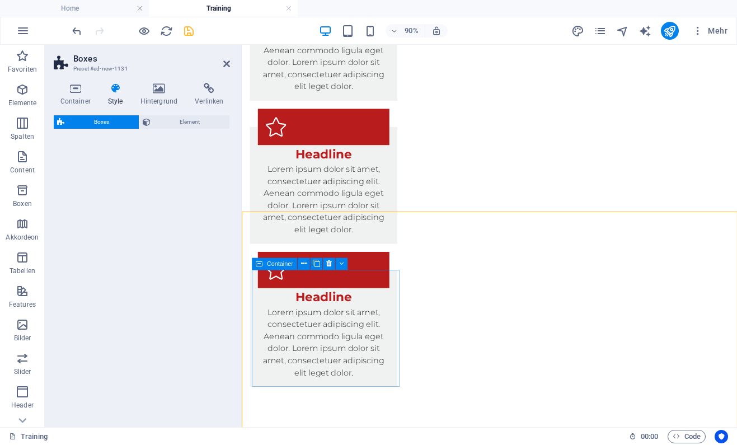
scroll to position [366, 0]
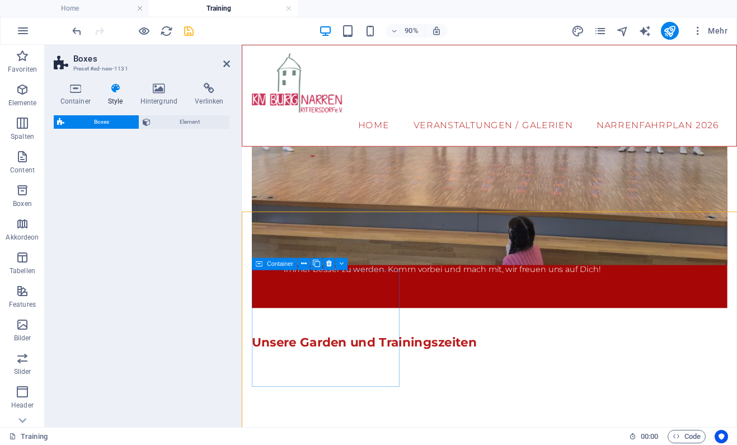
select select "rem"
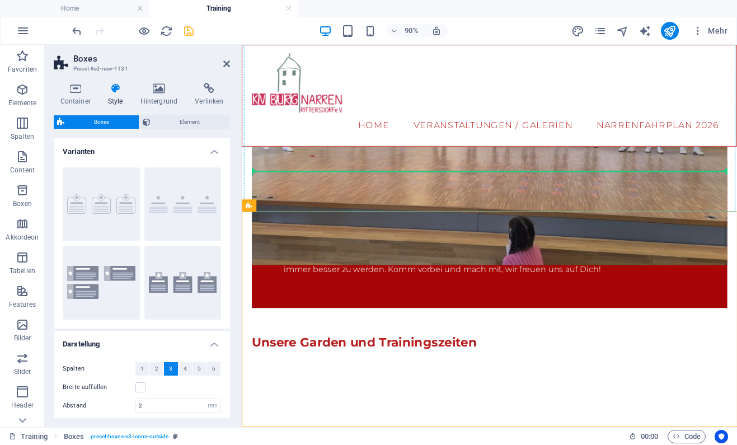
drag, startPoint x: 504, startPoint y: 253, endPoint x: 327, endPoint y: 172, distance: 193.9
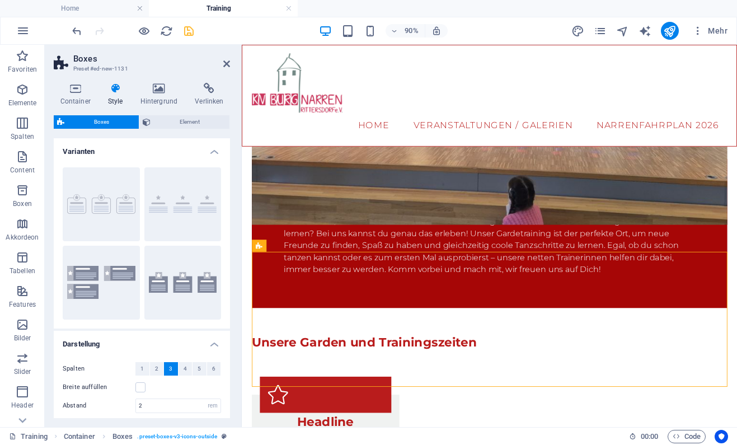
scroll to position [277, 0]
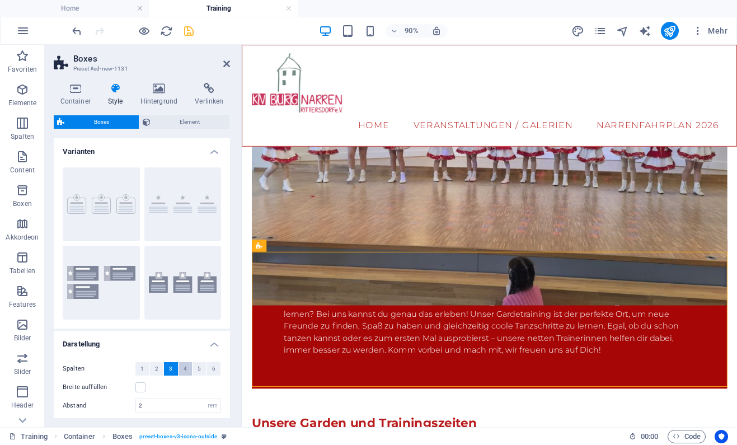
click at [184, 367] on span "4" at bounding box center [185, 368] width 3 height 13
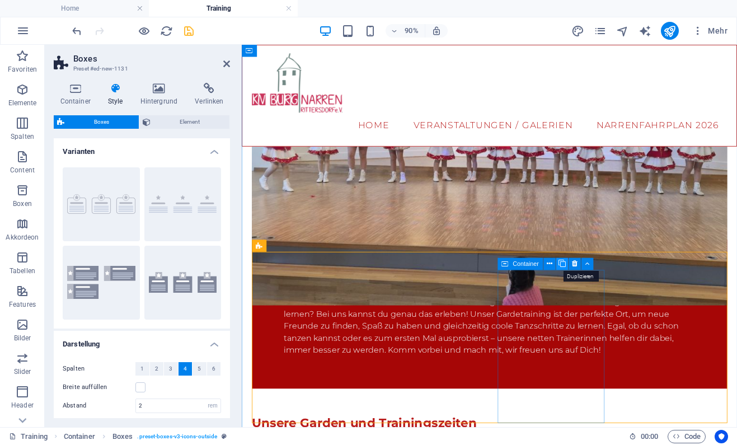
click at [561, 266] on icon at bounding box center [562, 264] width 7 height 11
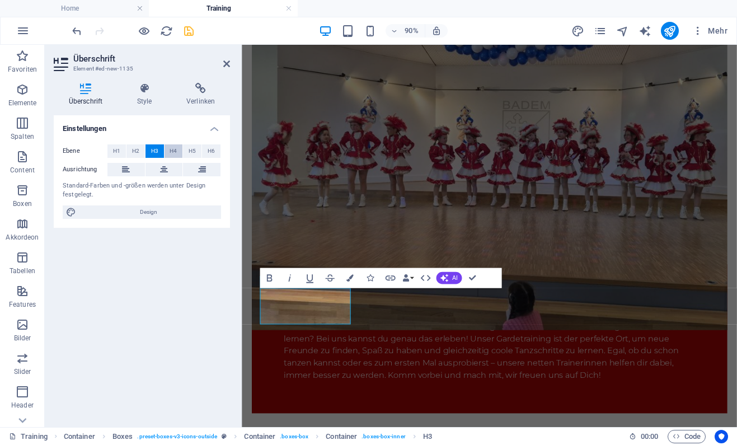
click at [172, 152] on span "H4" at bounding box center [173, 150] width 7 height 13
click at [194, 150] on span "H5" at bounding box center [192, 150] width 7 height 13
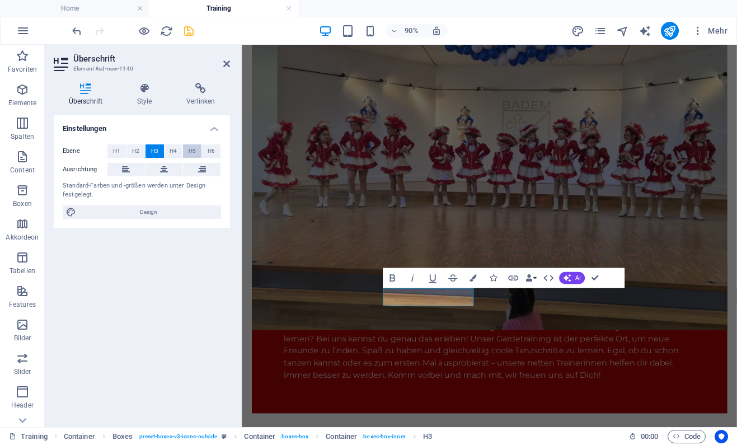
click at [196, 148] on span "H5" at bounding box center [192, 150] width 7 height 13
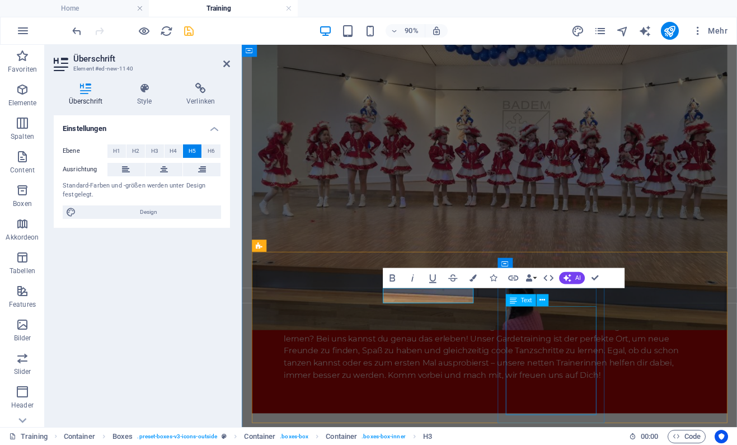
click at [551, 294] on div "Text" at bounding box center [530, 300] width 49 height 13
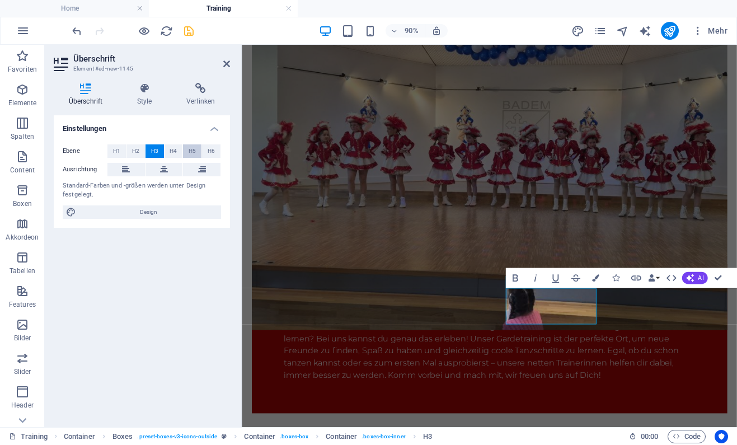
click at [191, 151] on span "H5" at bounding box center [192, 150] width 7 height 13
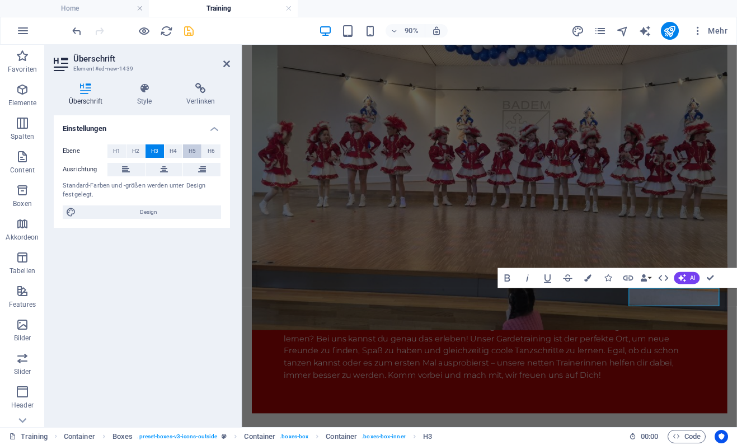
click at [194, 148] on span "H5" at bounding box center [192, 150] width 7 height 13
click at [188, 33] on icon "save" at bounding box center [189, 31] width 13 height 13
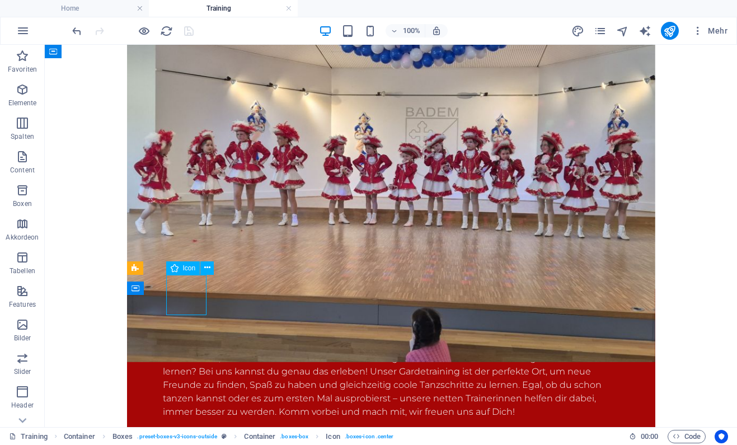
select select "xMidYMid"
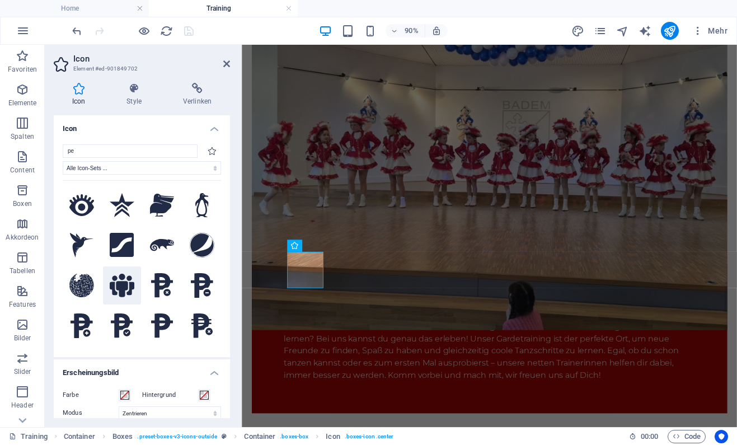
type input "pe"
click at [125, 277] on icon at bounding box center [122, 286] width 25 height 24
